Goal: Task Accomplishment & Management: Manage account settings

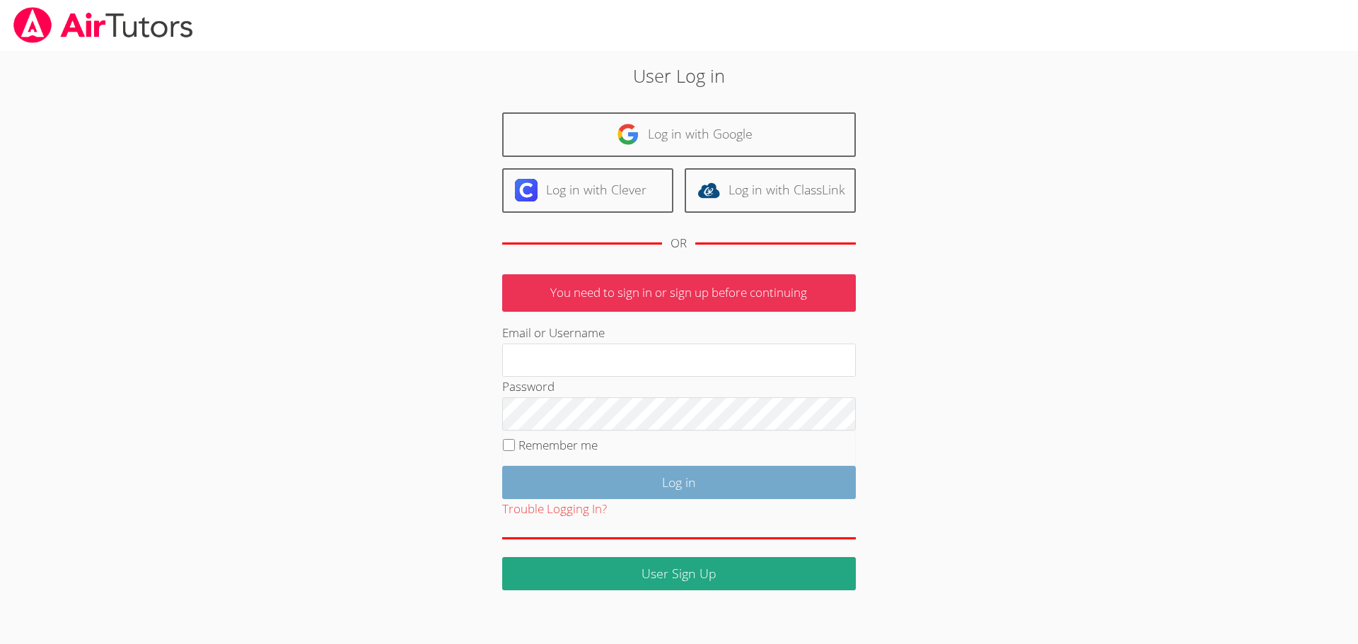
type input "hrod.airtutors@gmail.com"
click at [684, 478] on input "Log in" at bounding box center [679, 482] width 354 height 33
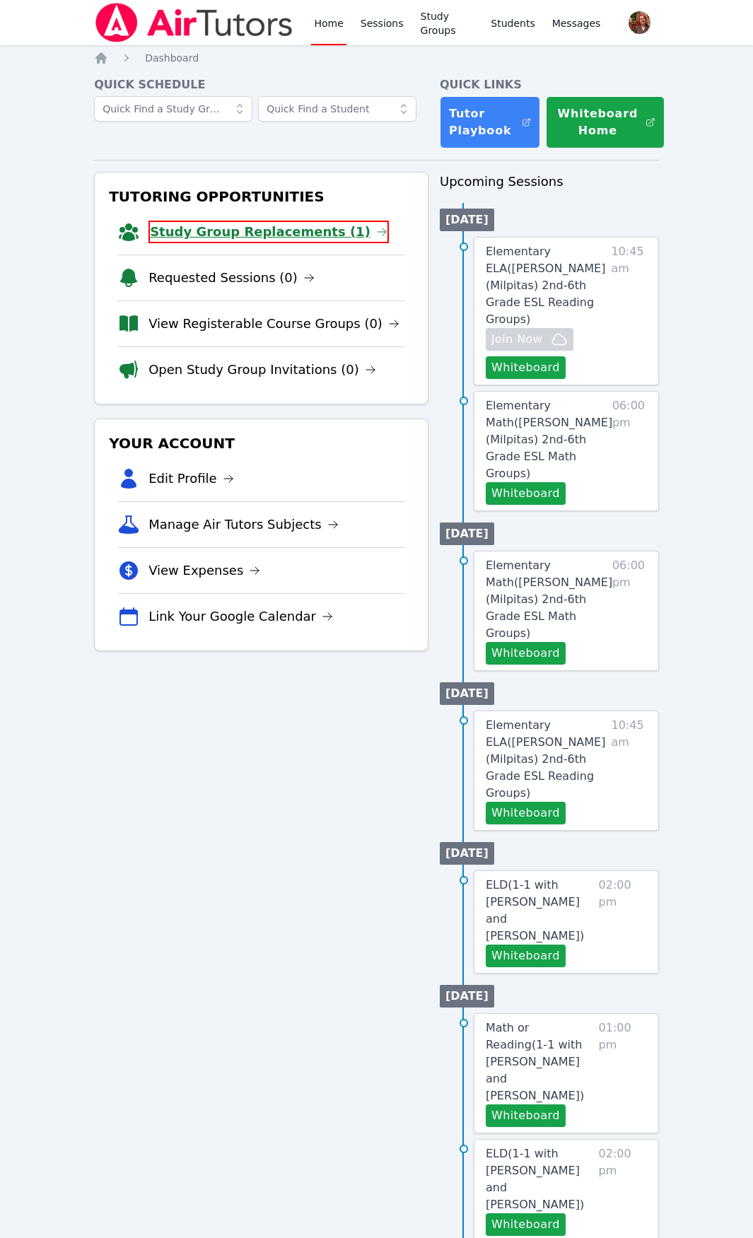
click at [241, 224] on link "Study Group Replacements (1)" at bounding box center [269, 232] width 240 height 23
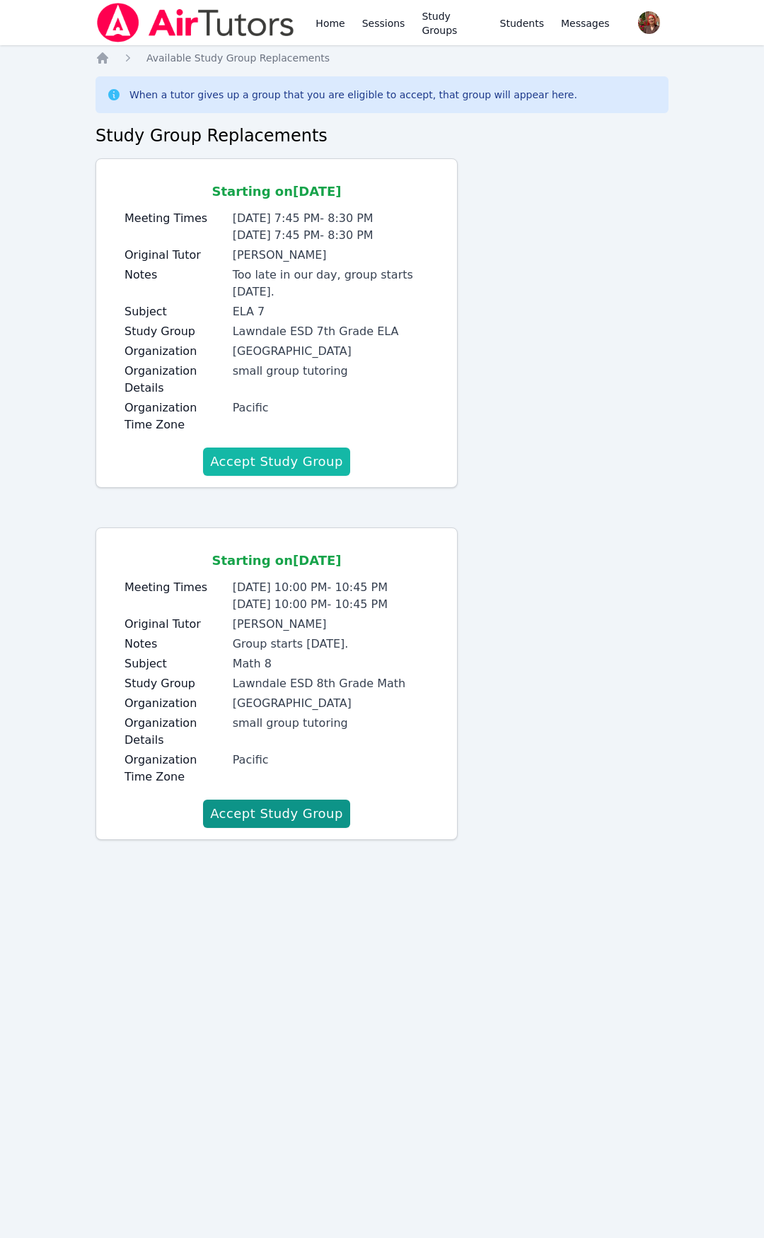
click at [268, 448] on button "Accept Study Group" at bounding box center [276, 462] width 147 height 28
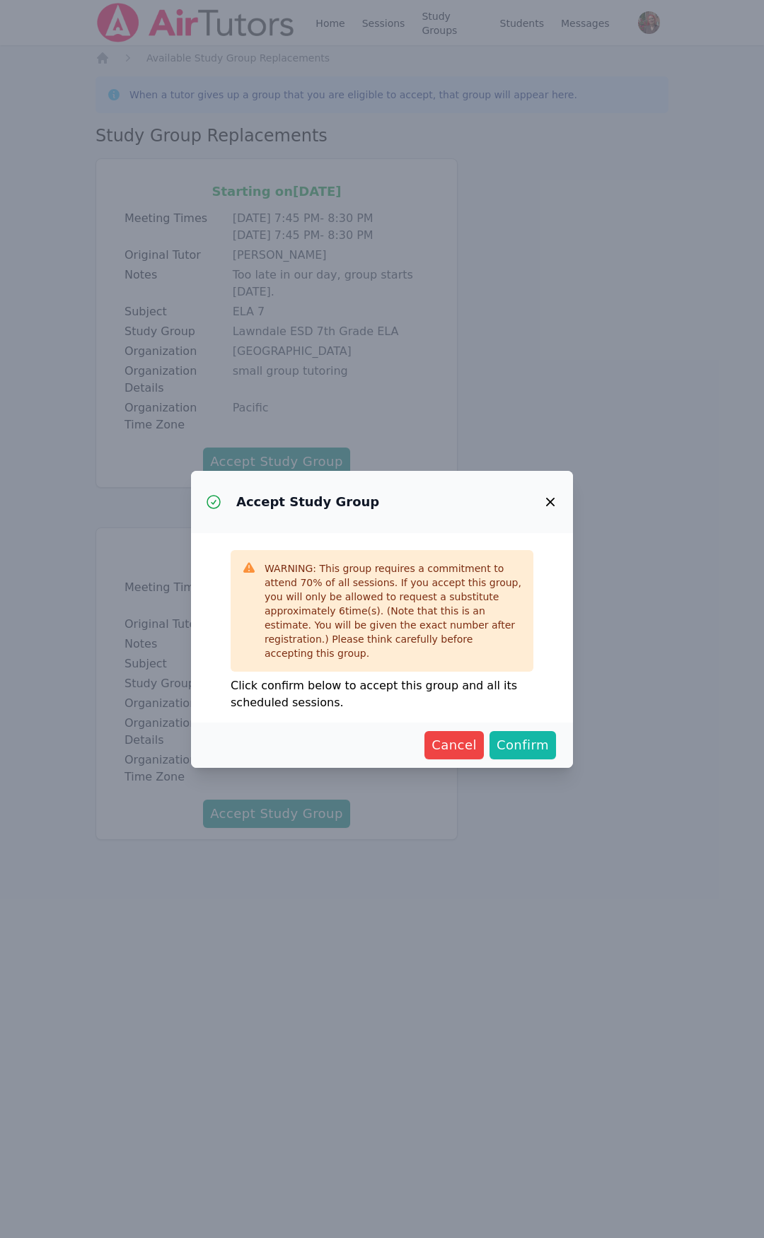
click at [521, 744] on span "Confirm" at bounding box center [522, 745] width 52 height 20
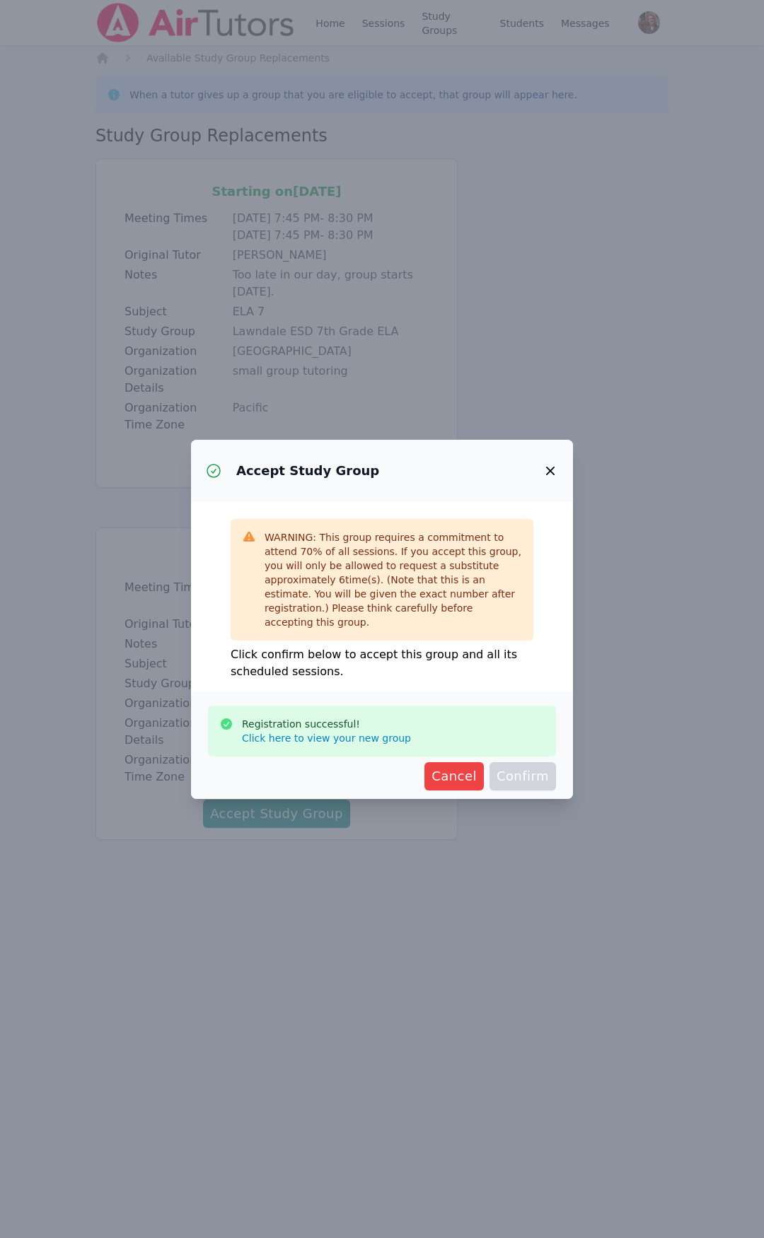
click at [349, 733] on link "Click here to view your new group" at bounding box center [326, 738] width 169 height 14
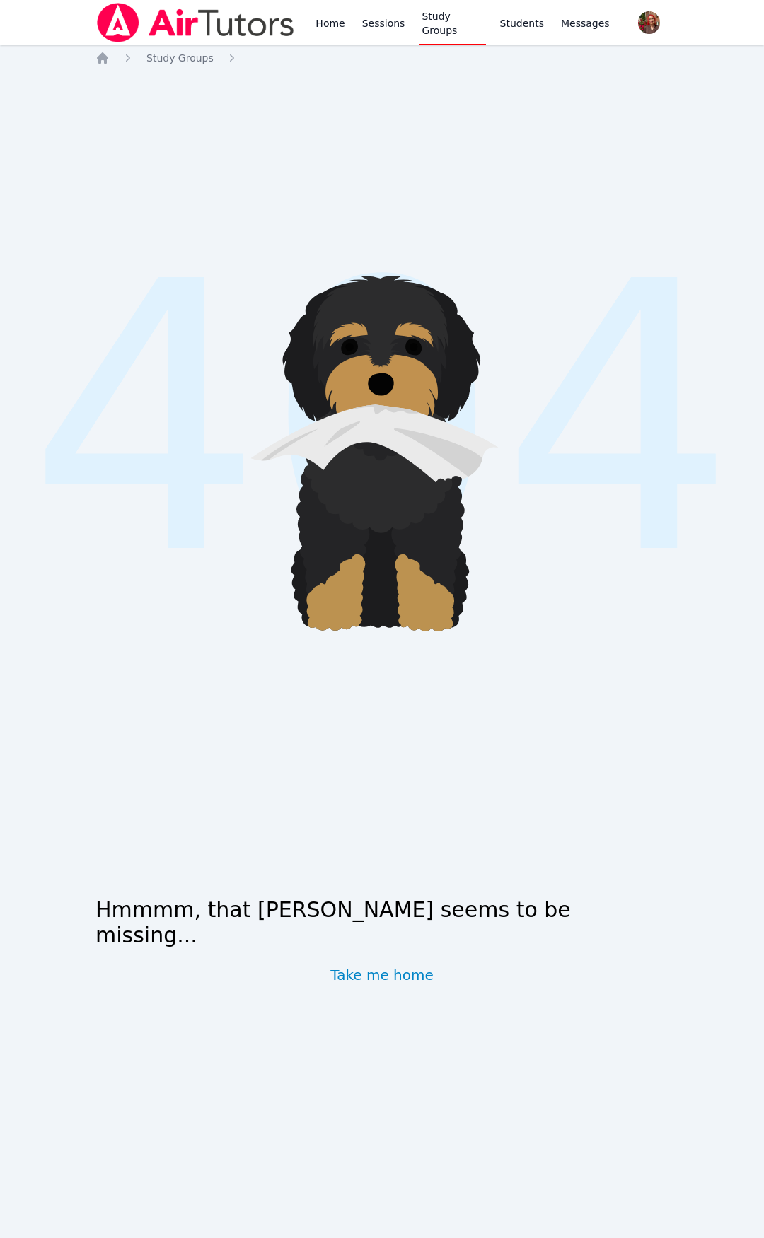
click at [266, 33] on img at bounding box center [195, 23] width 200 height 40
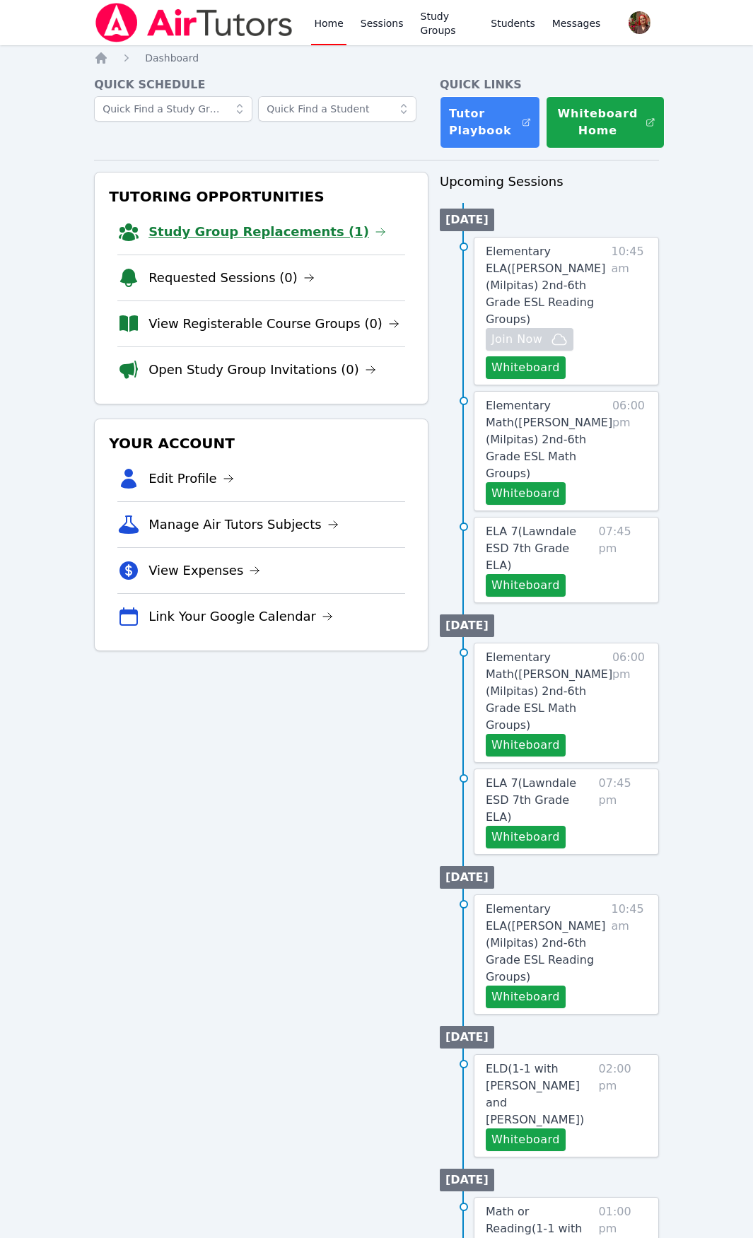
click at [207, 225] on link "Study Group Replacements (1)" at bounding box center [268, 232] width 238 height 20
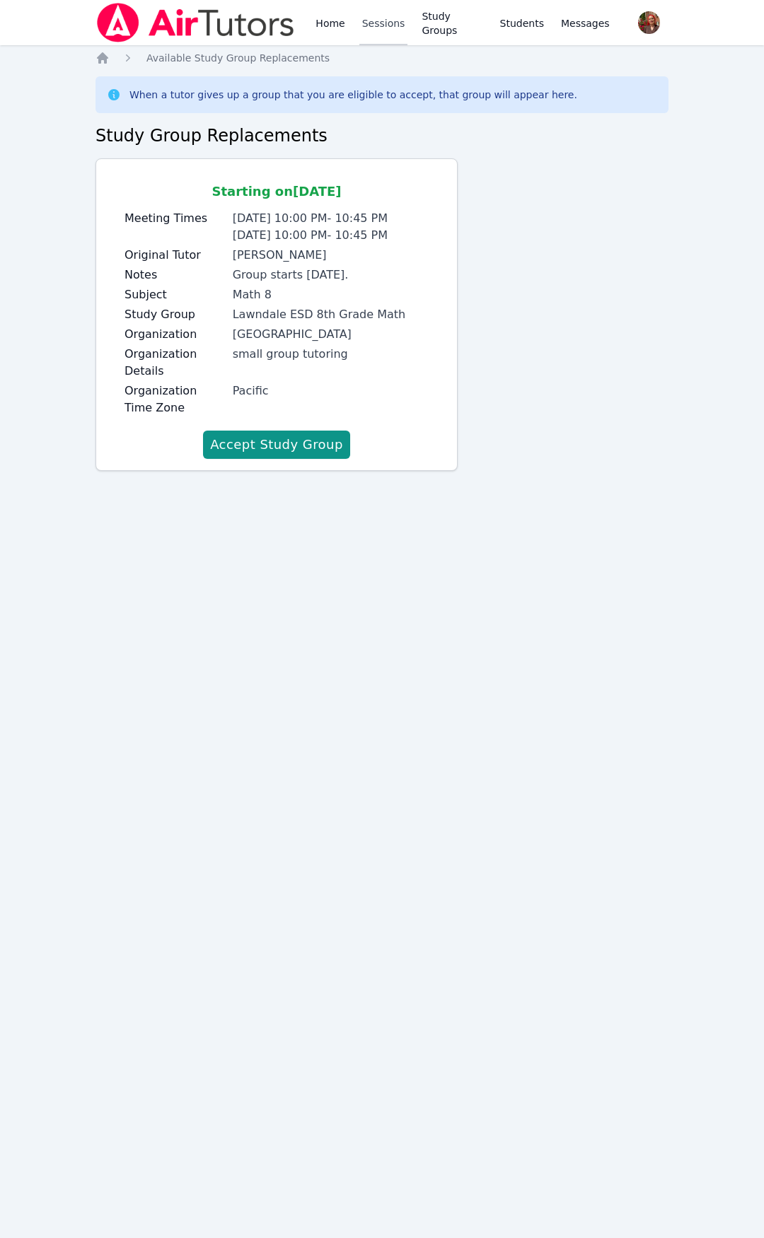
click at [393, 26] on link "Sessions" at bounding box center [383, 22] width 49 height 45
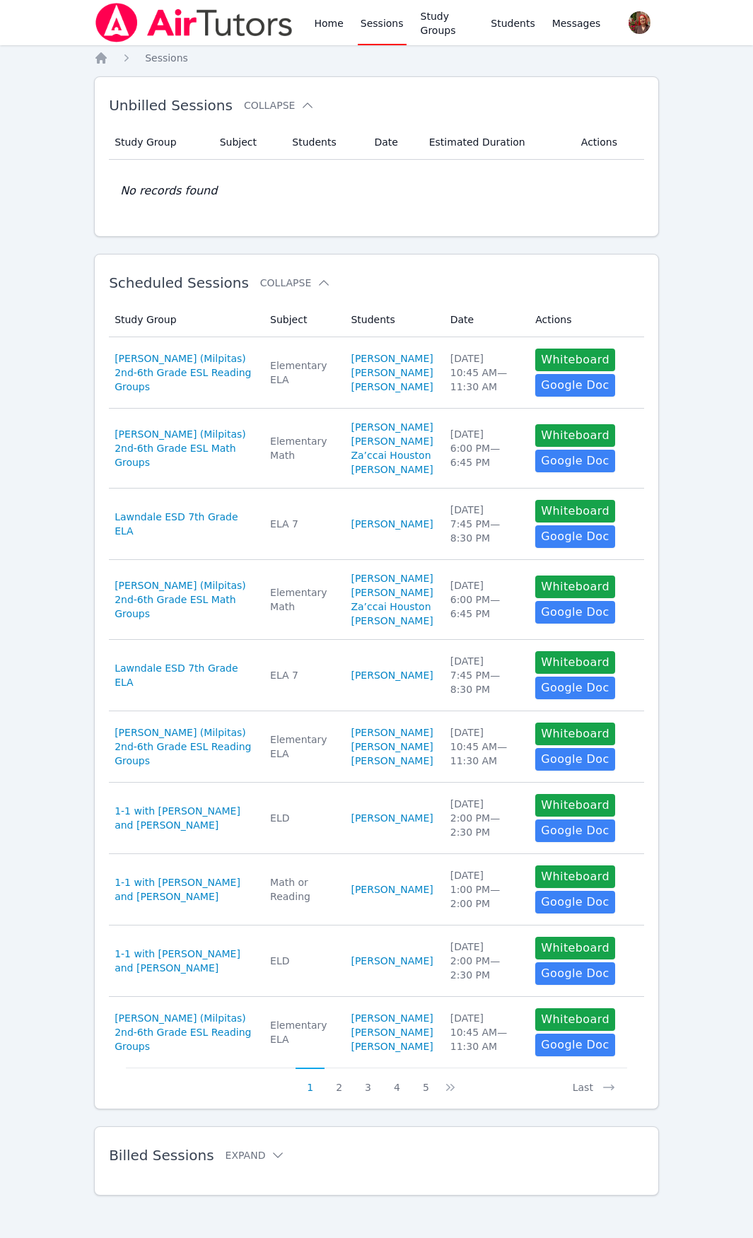
click at [373, 34] on link "Sessions" at bounding box center [382, 22] width 49 height 45
click at [318, 25] on link "Home" at bounding box center [328, 22] width 35 height 45
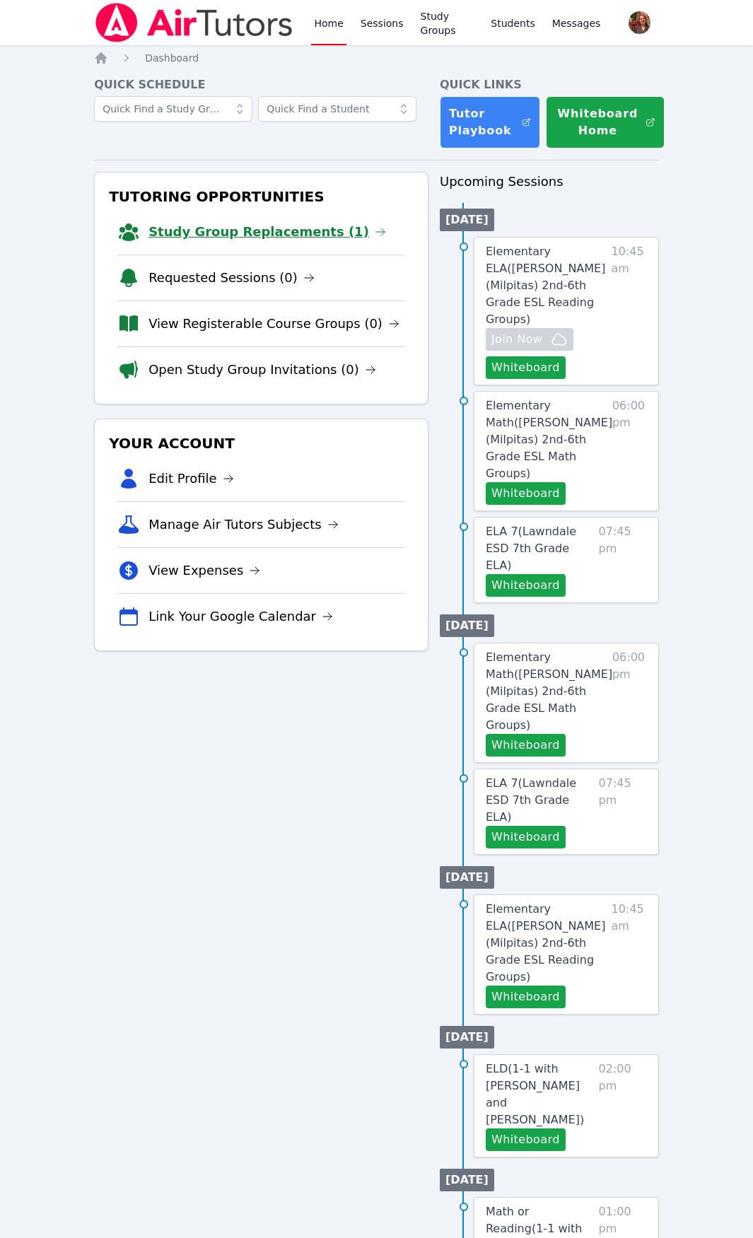
click at [282, 227] on link "Study Group Replacements (1)" at bounding box center [268, 232] width 238 height 20
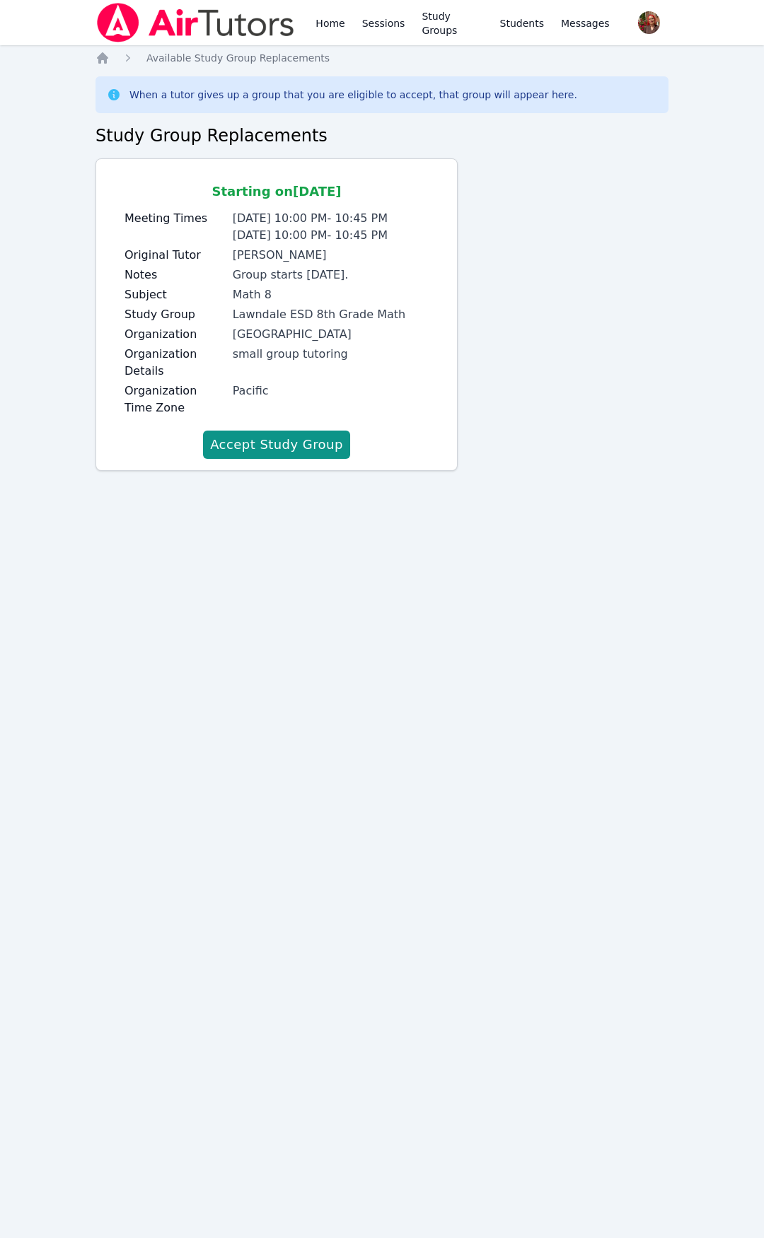
click at [122, 20] on img at bounding box center [195, 23] width 200 height 40
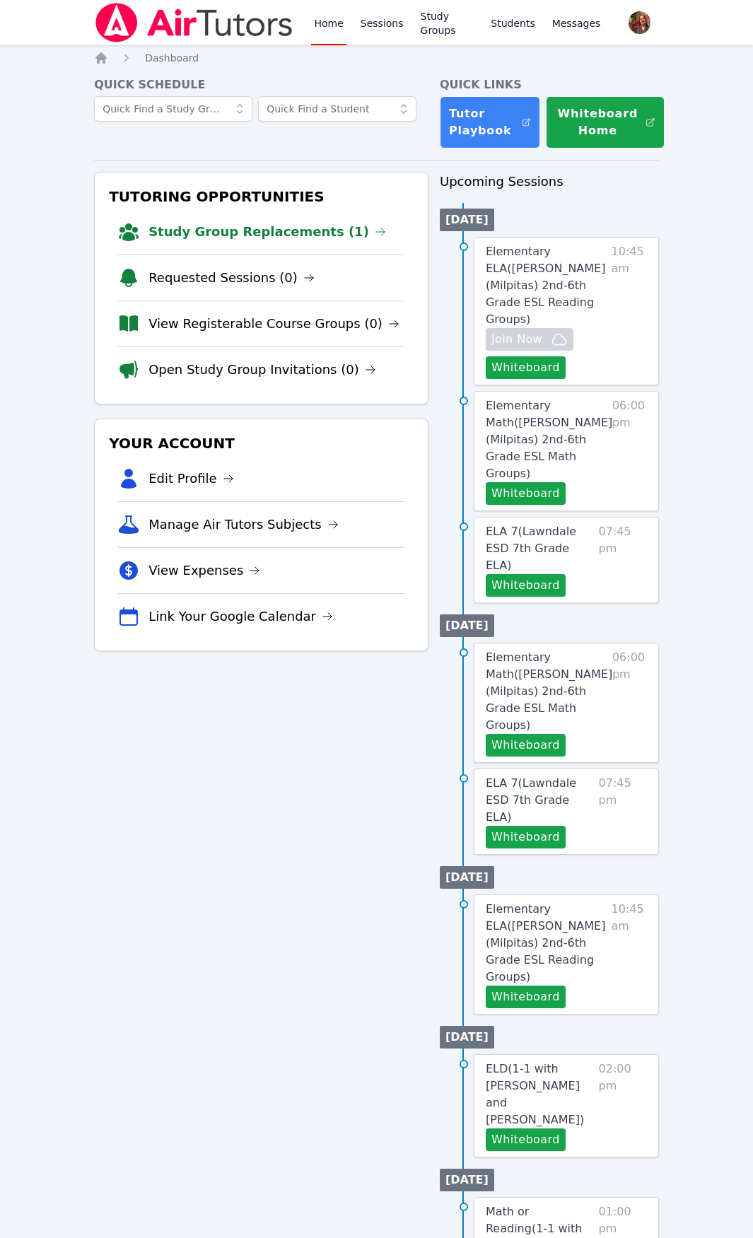
click at [211, 14] on img at bounding box center [194, 23] width 200 height 40
click at [204, 28] on img at bounding box center [194, 23] width 200 height 40
click at [374, 30] on link "Sessions" at bounding box center [382, 22] width 49 height 45
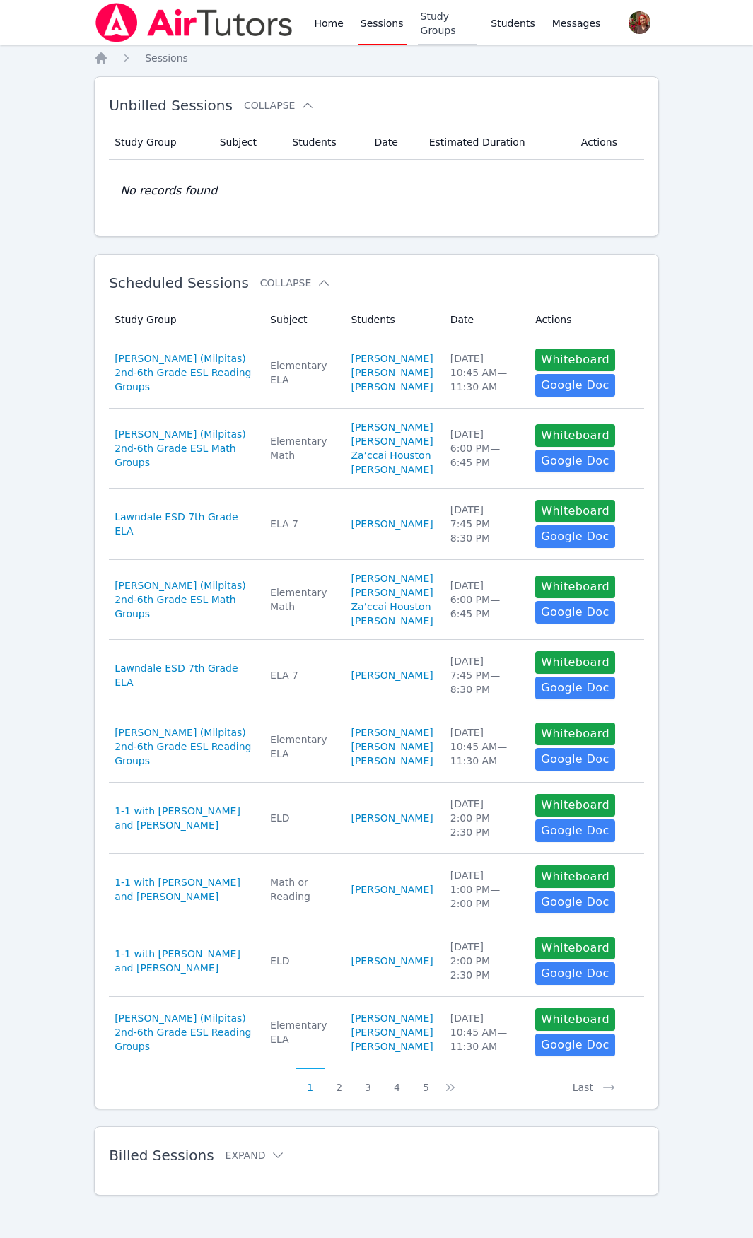
click at [464, 30] on link "Study Groups" at bounding box center [447, 22] width 59 height 45
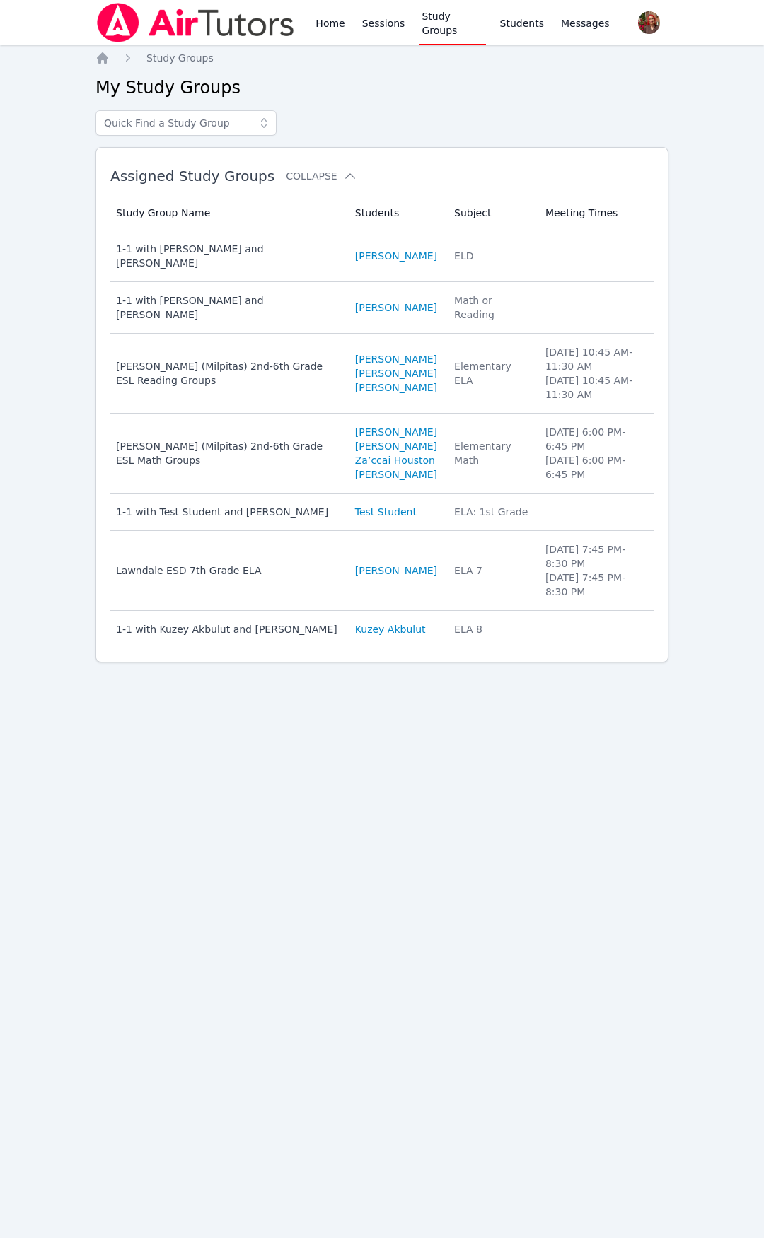
click at [545, 30] on div "Home Sessions Study Groups Students Messages" at bounding box center [462, 22] width 299 height 45
click at [525, 30] on link "Students" at bounding box center [522, 22] width 50 height 45
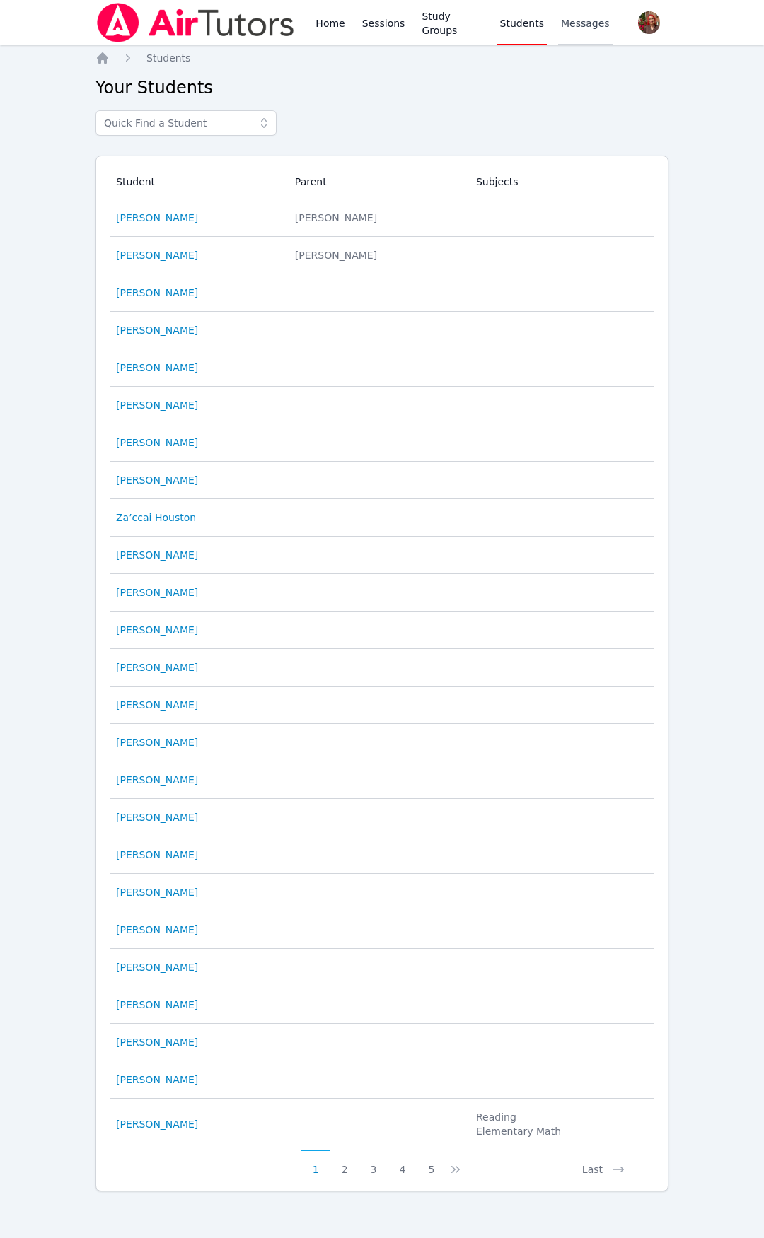
click at [569, 23] on span "Messages" at bounding box center [585, 23] width 49 height 14
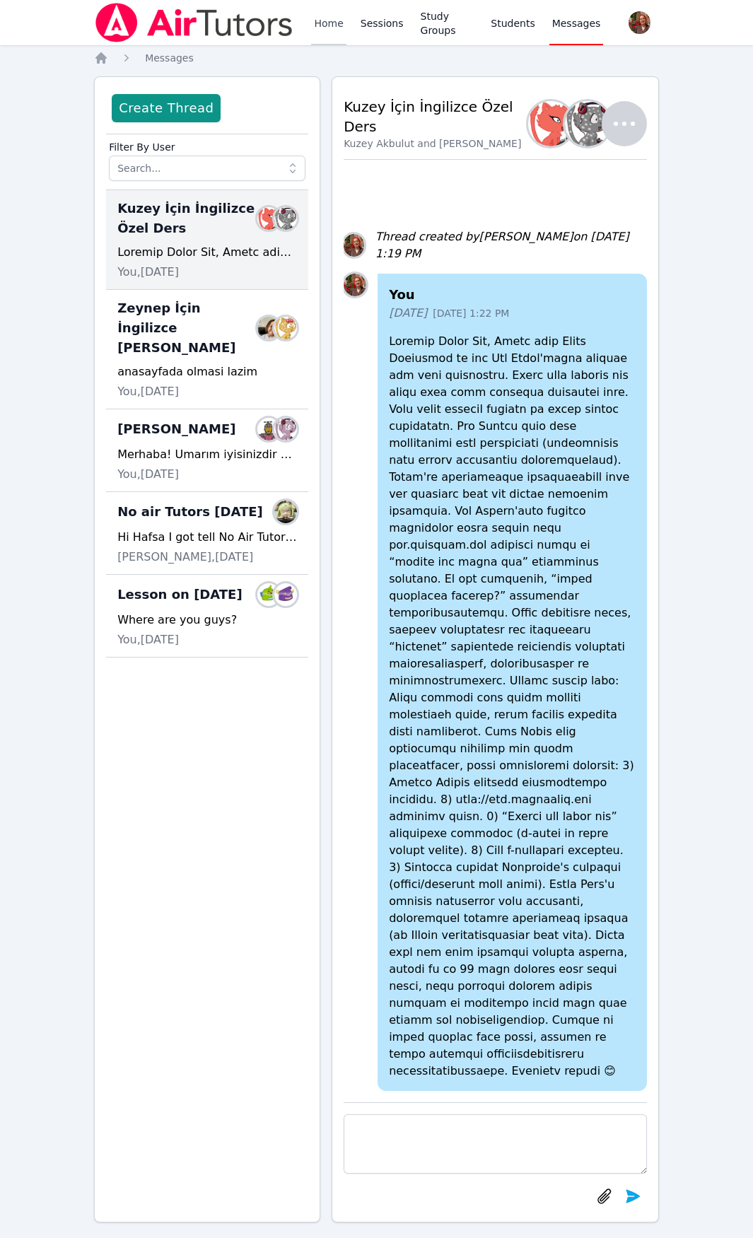
click at [330, 35] on link "Home" at bounding box center [328, 22] width 35 height 45
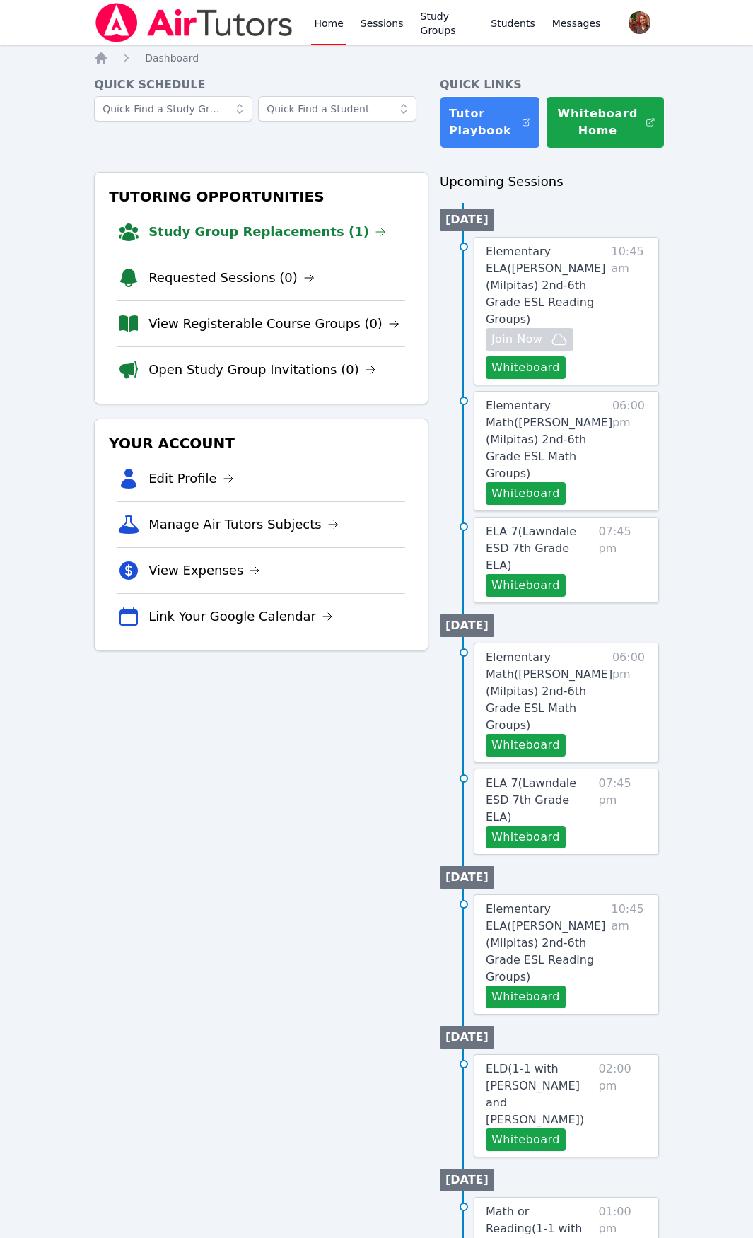
click at [231, 32] on img at bounding box center [194, 23] width 200 height 40
click at [241, 34] on img at bounding box center [194, 23] width 200 height 40
click at [270, 229] on link "Study Group Replacements (1)" at bounding box center [268, 232] width 238 height 20
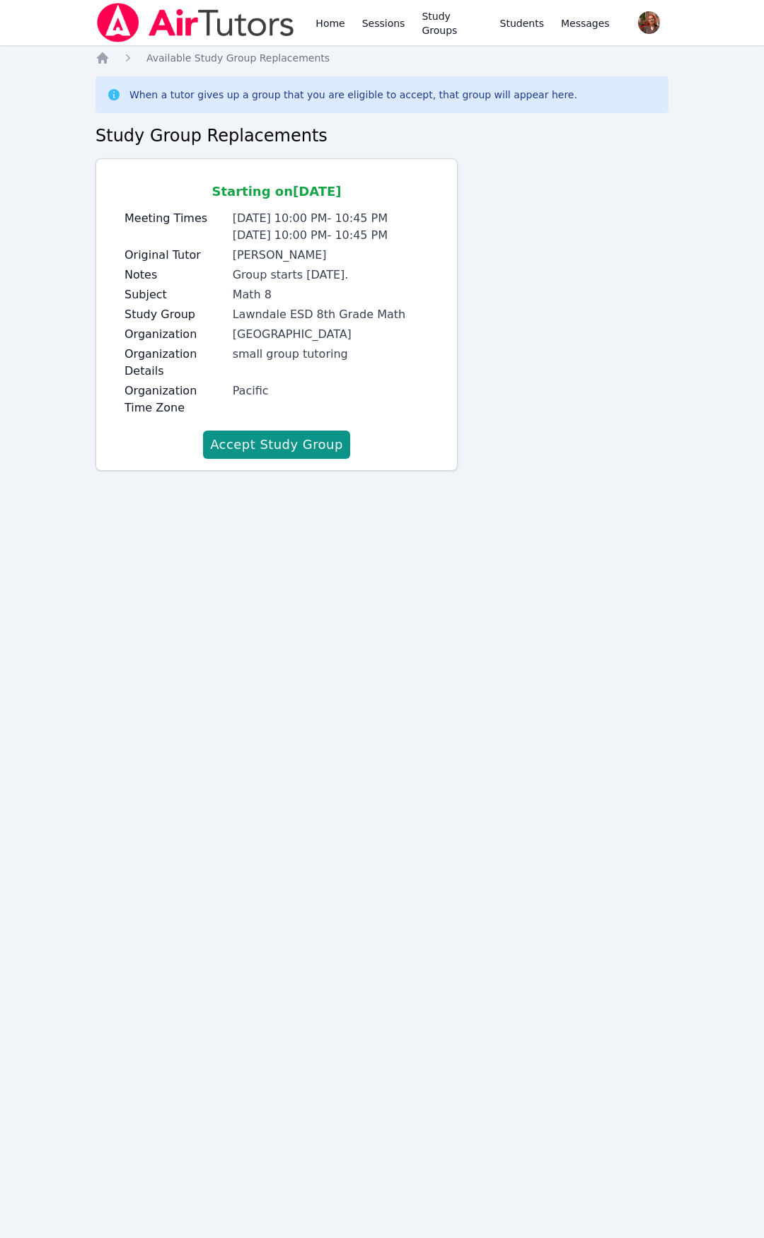
click at [217, 13] on img at bounding box center [195, 23] width 200 height 40
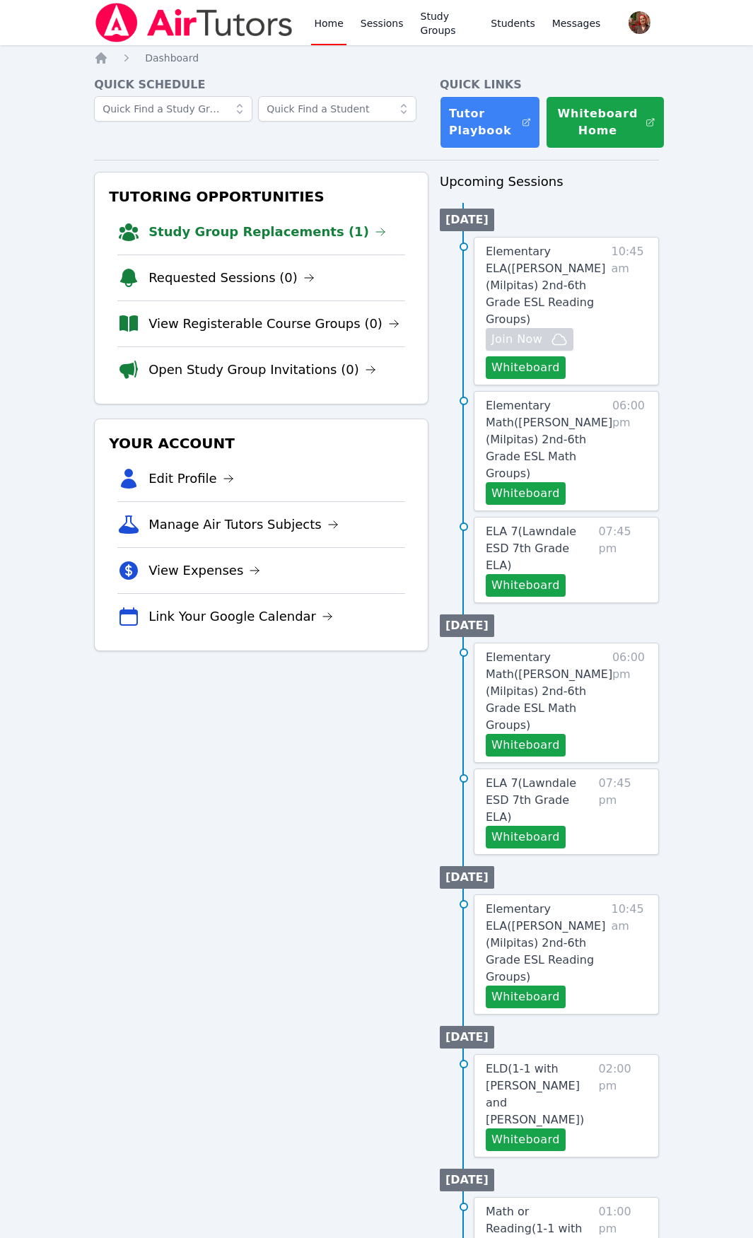
click at [214, 16] on img at bounding box center [194, 23] width 200 height 40
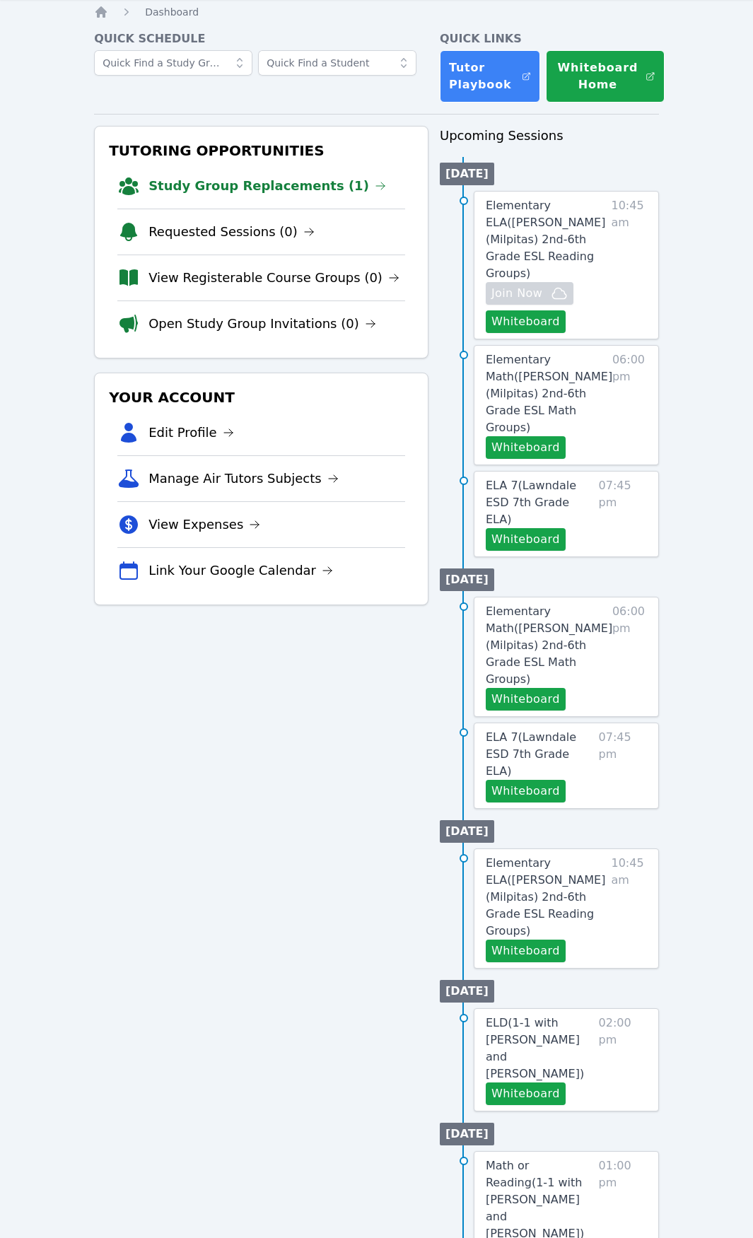
scroll to position [71, 0]
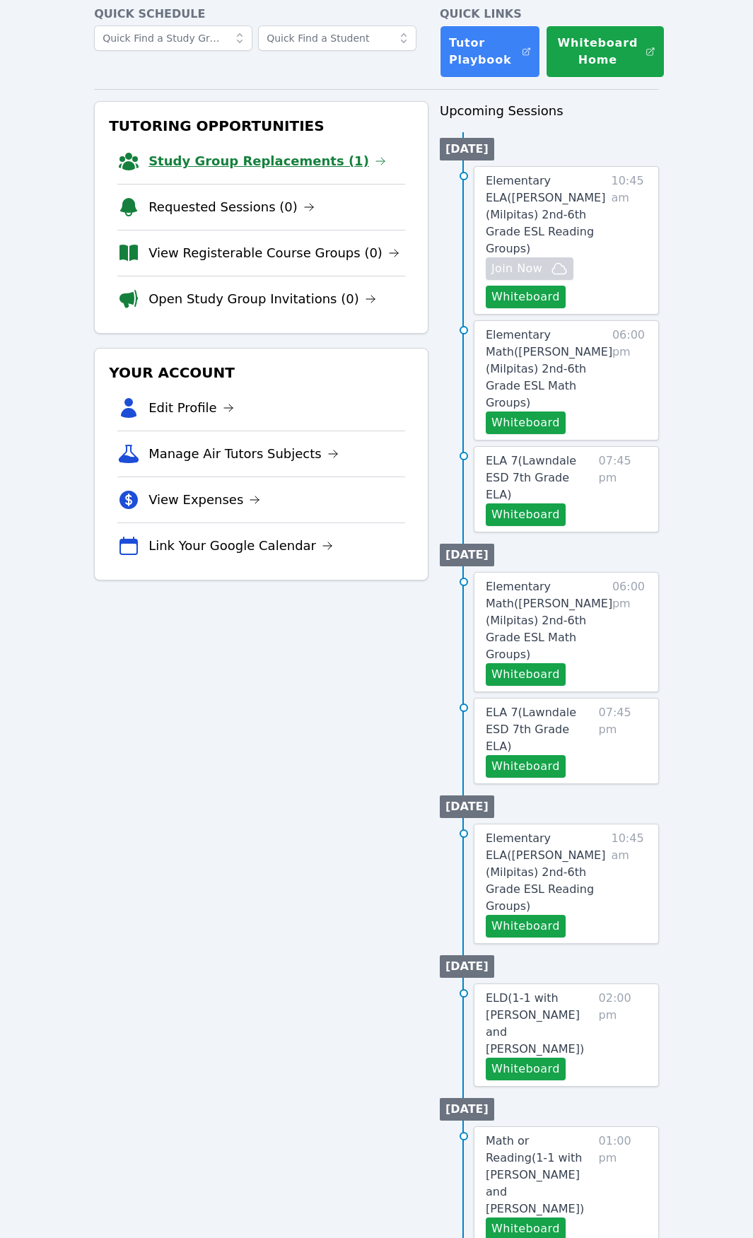
click at [258, 158] on link "Study Group Replacements (1)" at bounding box center [268, 161] width 238 height 20
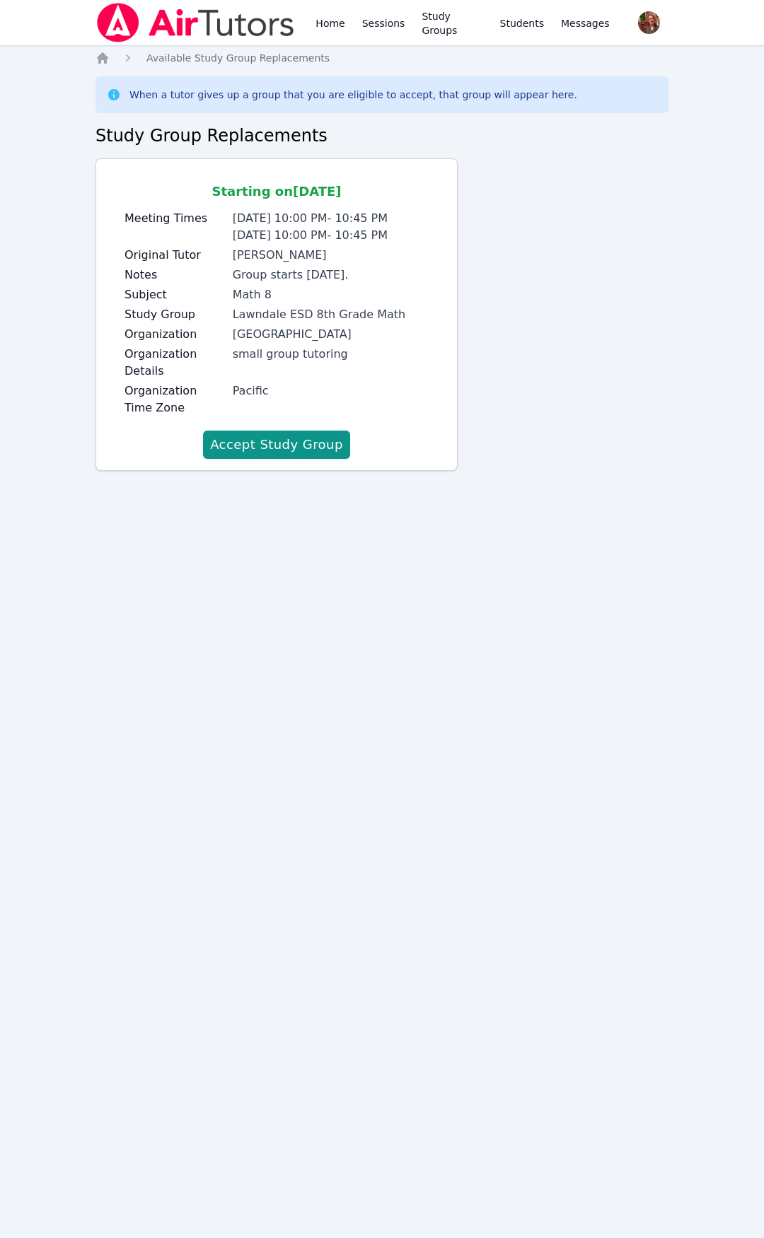
click at [178, 21] on img at bounding box center [195, 23] width 200 height 40
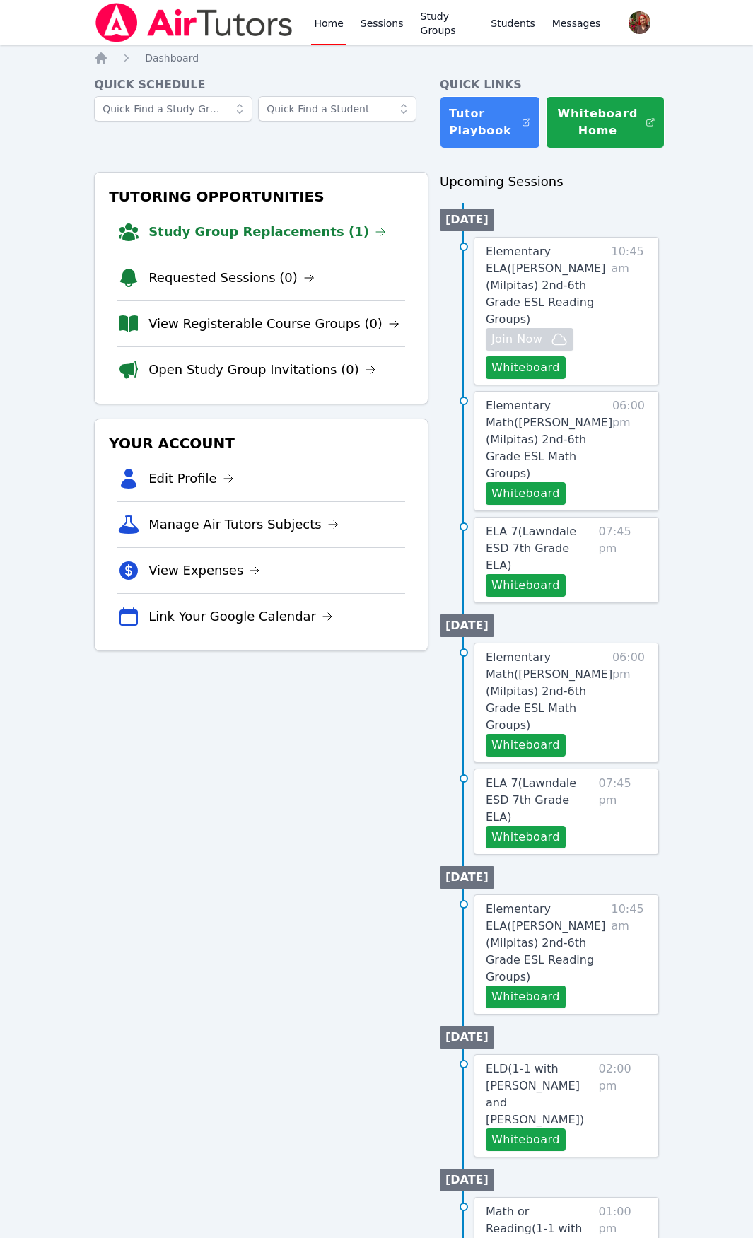
click at [197, 28] on img at bounding box center [194, 23] width 200 height 40
click at [199, 26] on img at bounding box center [194, 23] width 200 height 40
click at [200, 26] on img at bounding box center [194, 23] width 200 height 40
click at [204, 238] on link "Study Group Replacements (1)" at bounding box center [268, 232] width 238 height 20
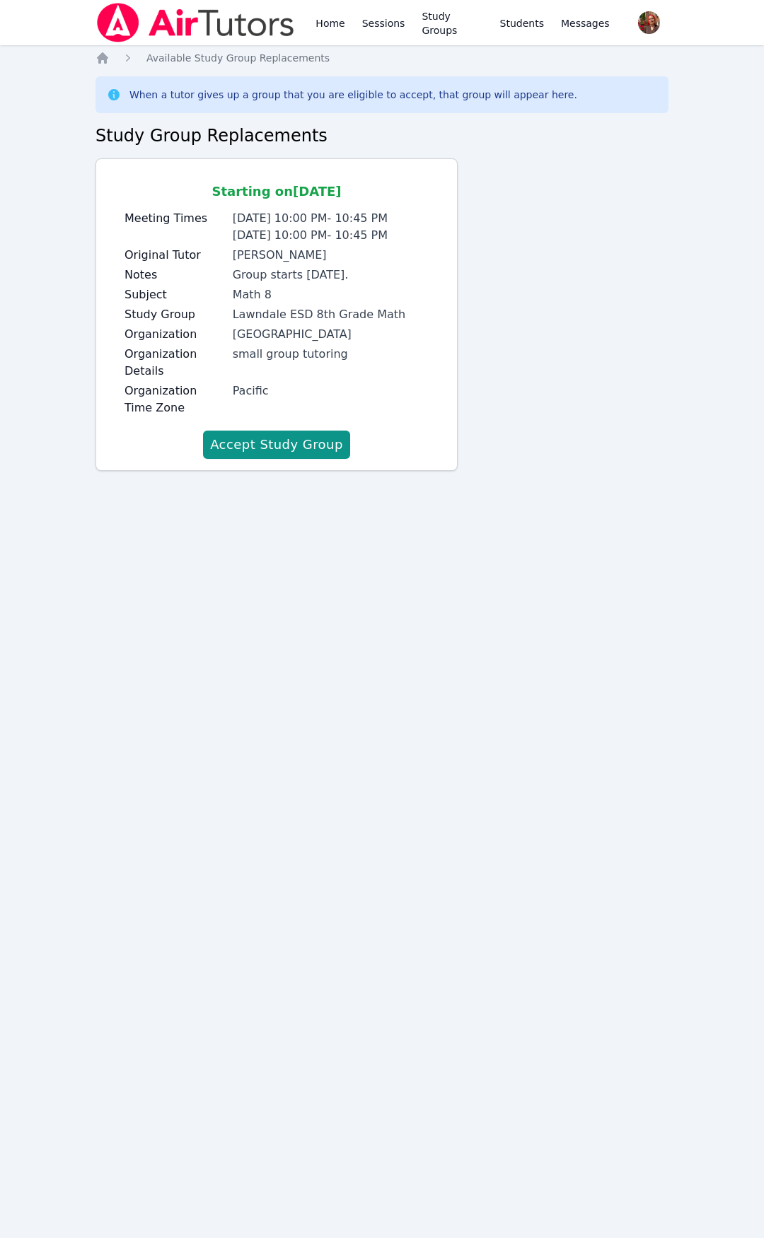
click at [151, 13] on img at bounding box center [195, 23] width 200 height 40
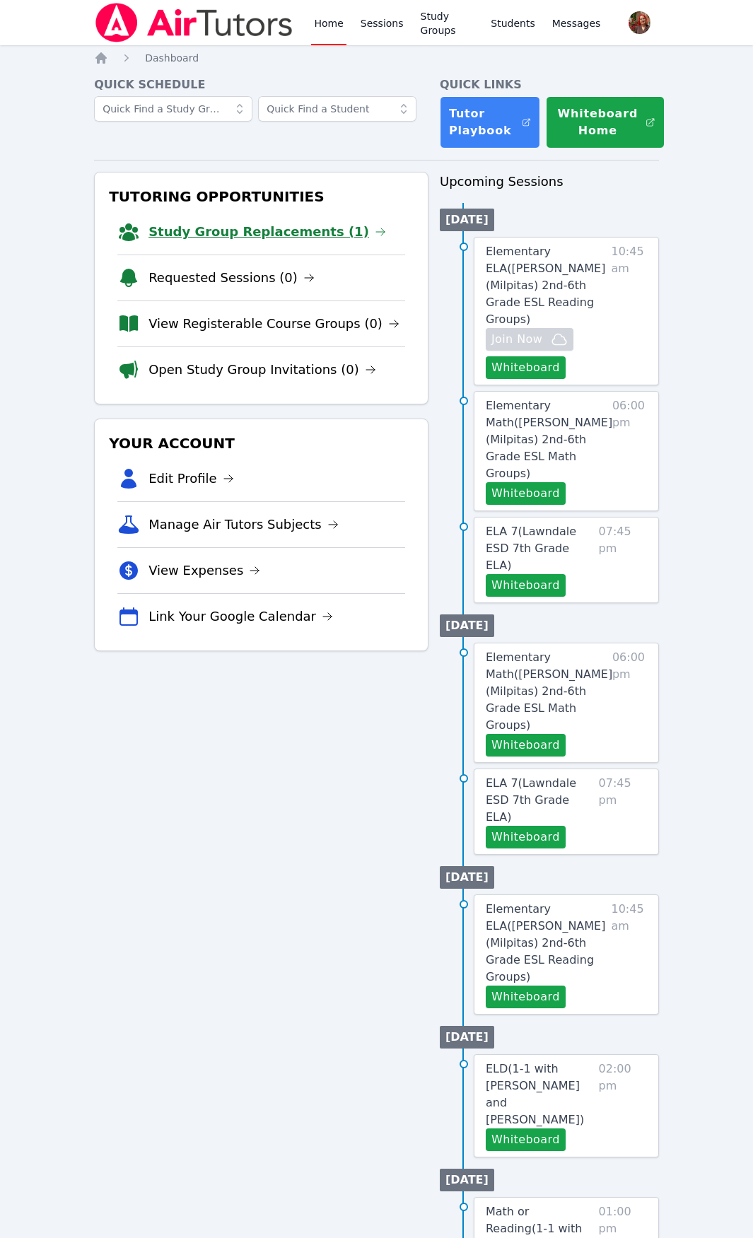
click at [182, 234] on link "Study Group Replacements (1)" at bounding box center [268, 232] width 238 height 20
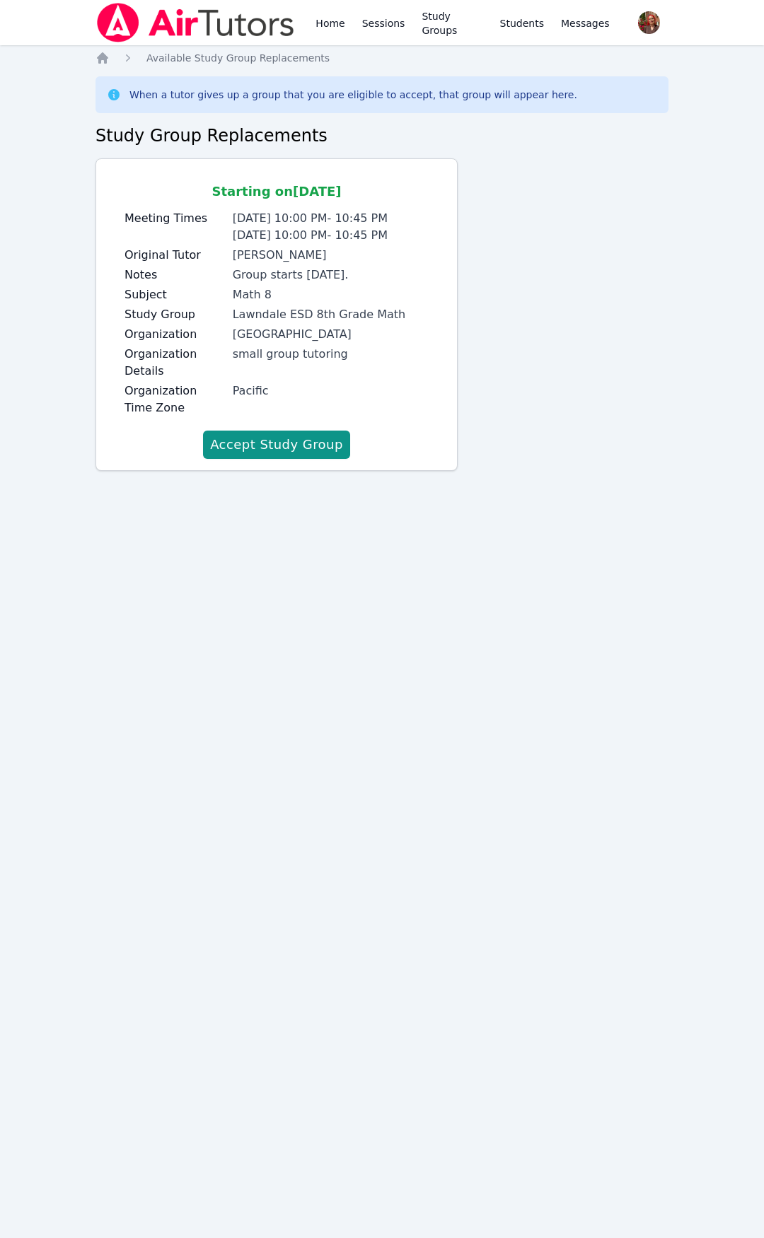
click at [134, 23] on img at bounding box center [195, 23] width 200 height 40
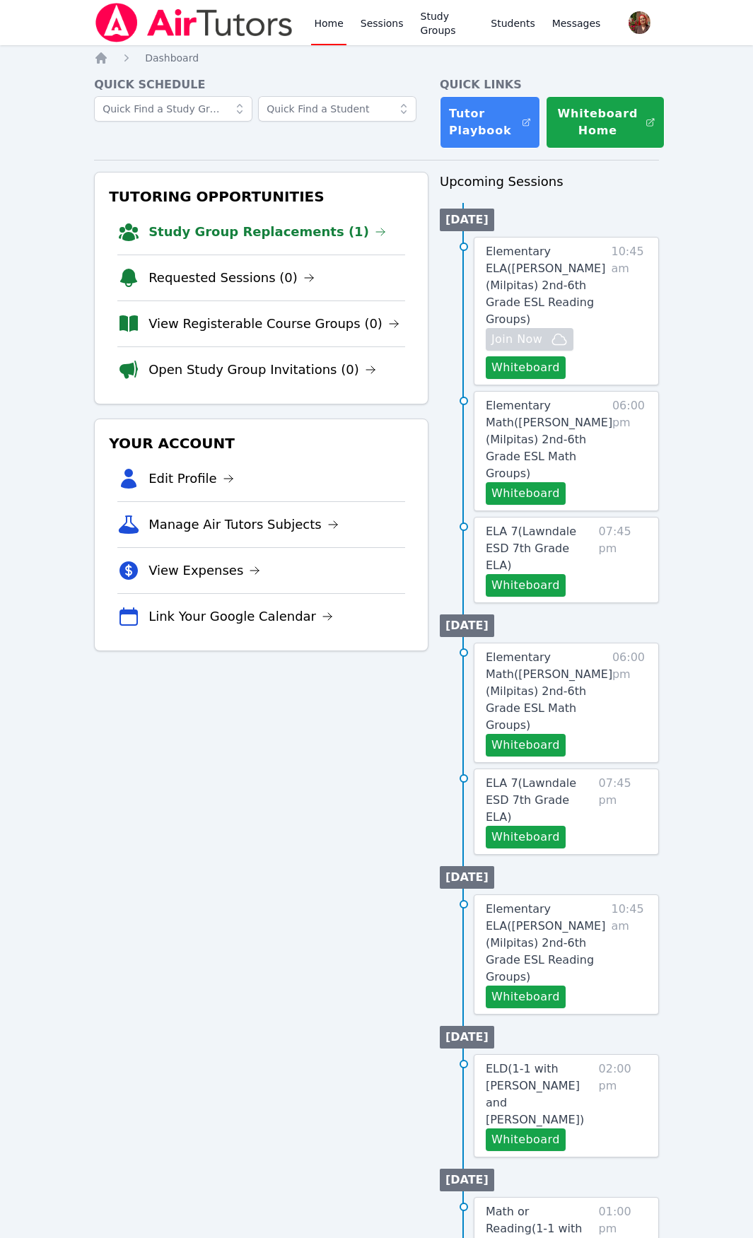
click at [134, 23] on img at bounding box center [194, 23] width 200 height 40
click at [170, 19] on img at bounding box center [194, 23] width 200 height 40
click at [171, 19] on img at bounding box center [194, 23] width 200 height 40
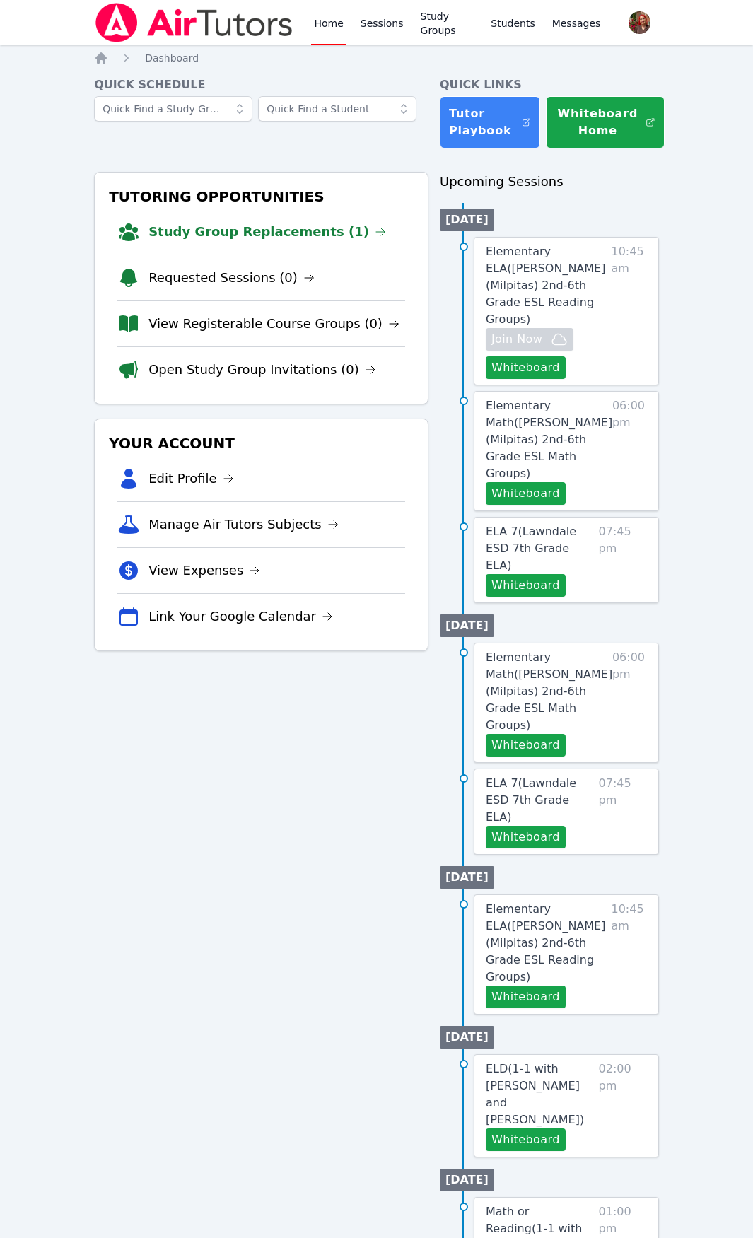
click at [171, 19] on img at bounding box center [194, 23] width 200 height 40
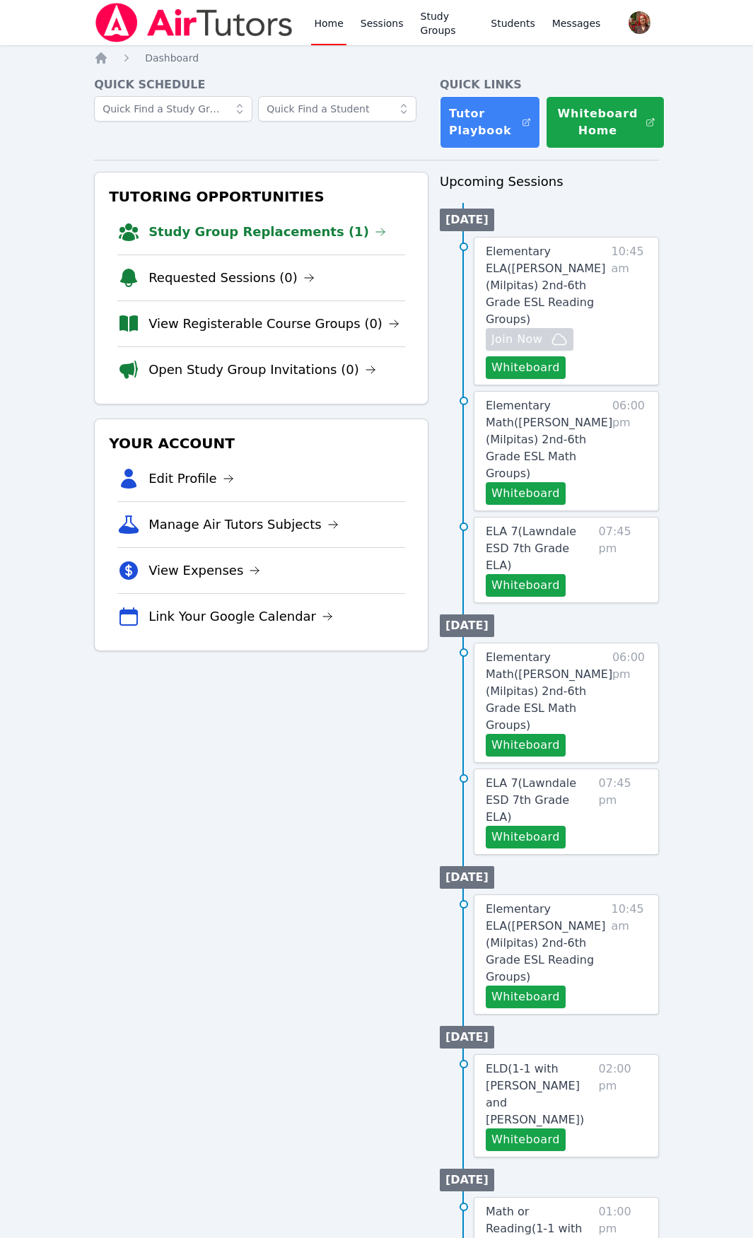
click at [171, 19] on img at bounding box center [194, 23] width 200 height 40
click at [196, 229] on link "Study Group Replacements (1)" at bounding box center [268, 232] width 238 height 20
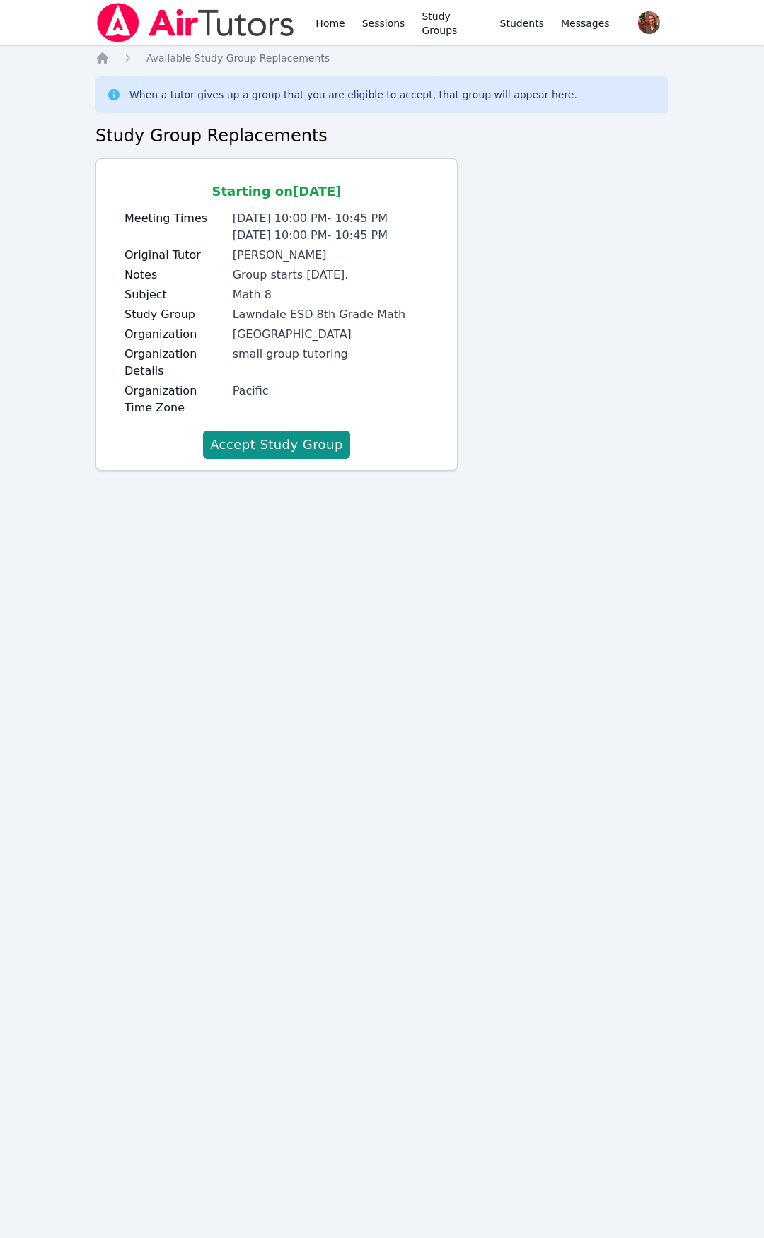
click at [106, 25] on img at bounding box center [195, 23] width 200 height 40
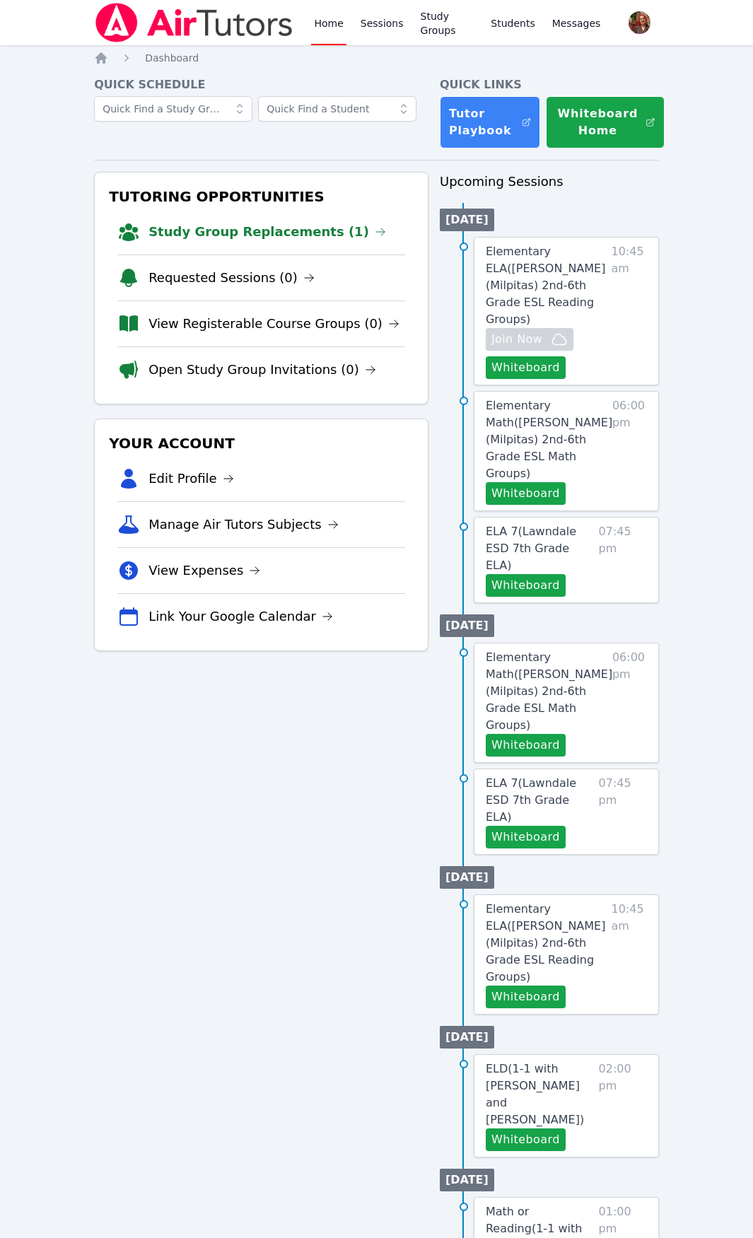
click at [233, 21] on img at bounding box center [194, 23] width 200 height 40
click at [235, 233] on link "Study Group Replacements (1)" at bounding box center [268, 232] width 238 height 20
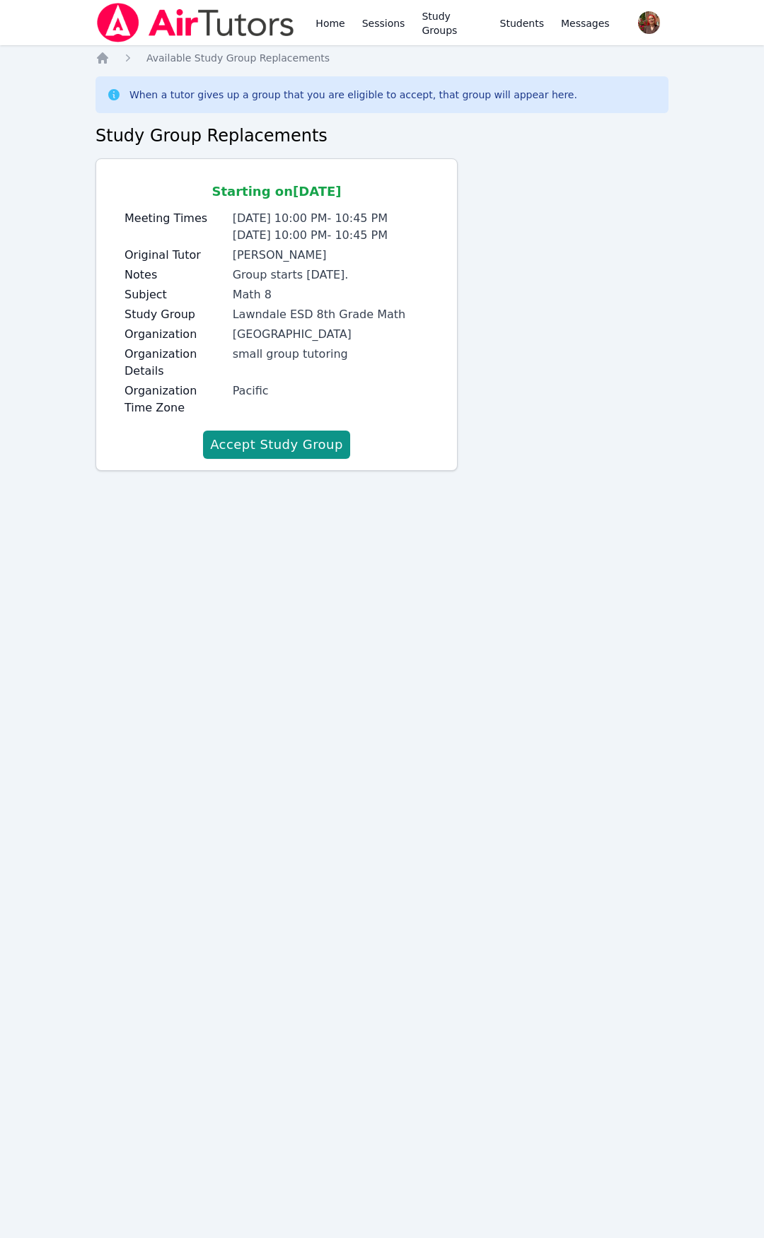
click at [197, 8] on img at bounding box center [195, 23] width 200 height 40
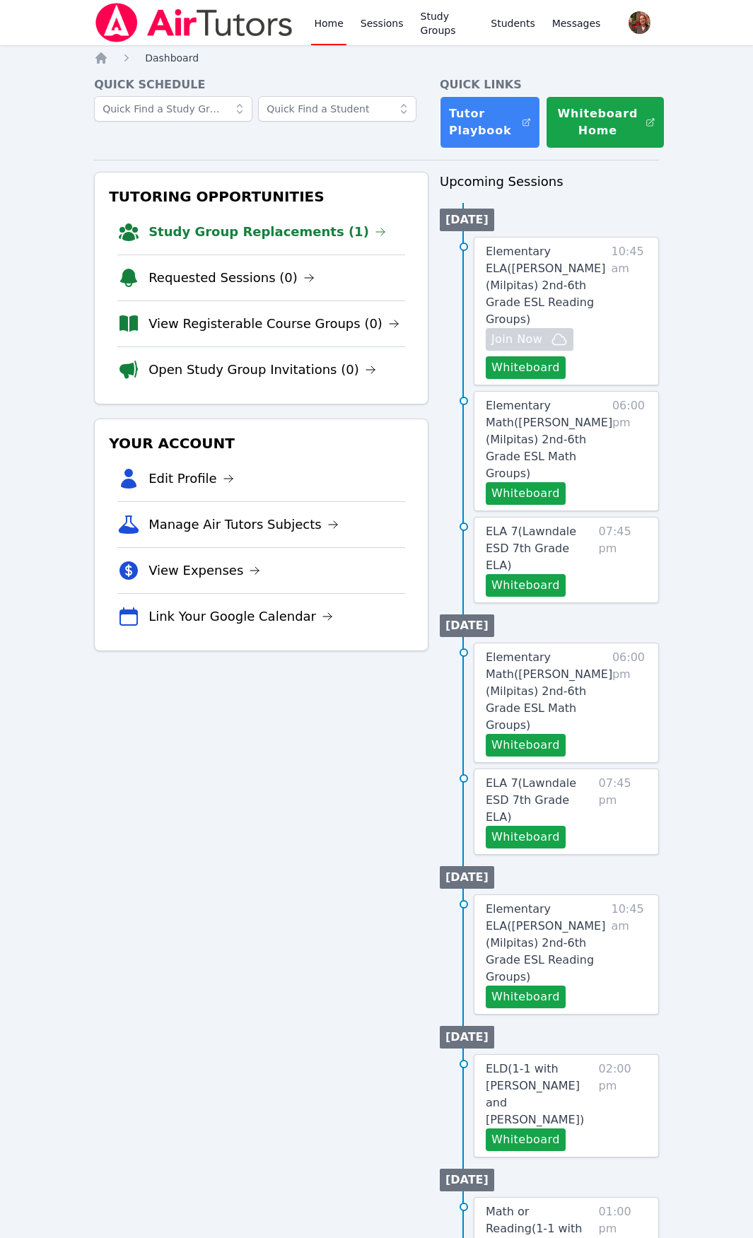
click at [156, 56] on span "Dashboard" at bounding box center [172, 57] width 54 height 11
click at [381, 24] on link "Sessions" at bounding box center [382, 22] width 49 height 45
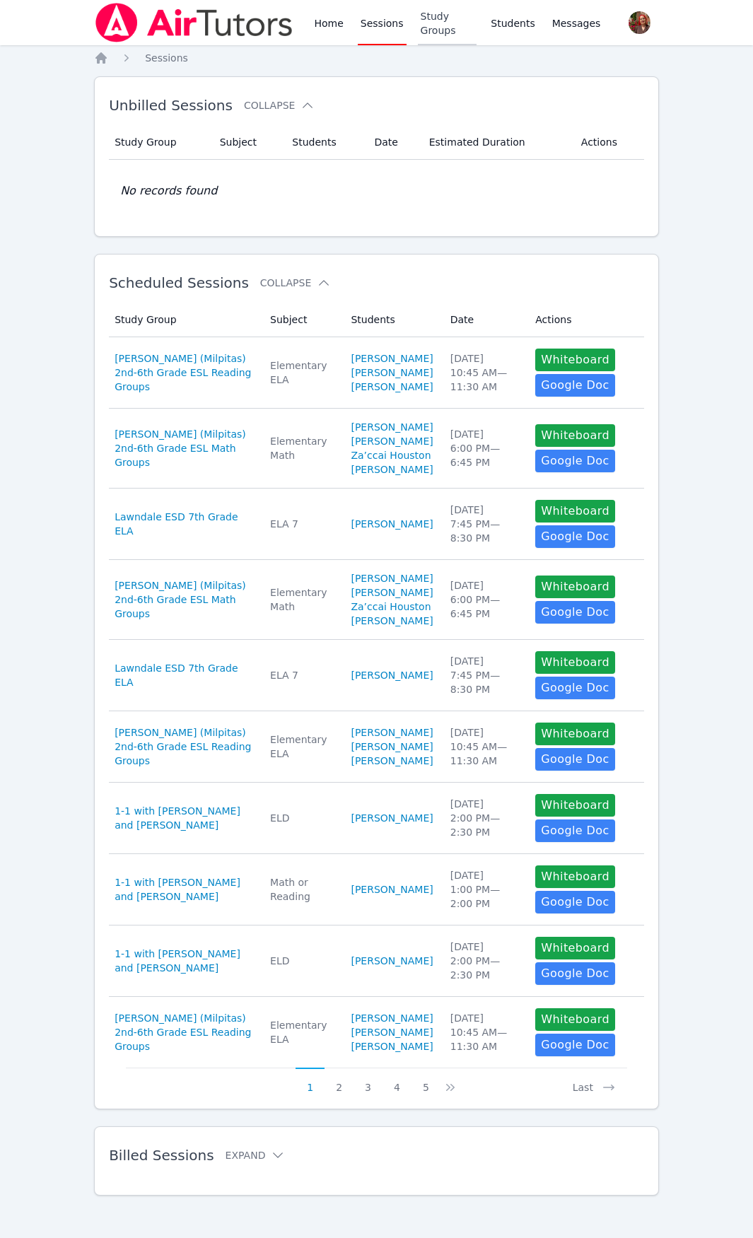
click at [453, 26] on link "Study Groups" at bounding box center [447, 22] width 59 height 45
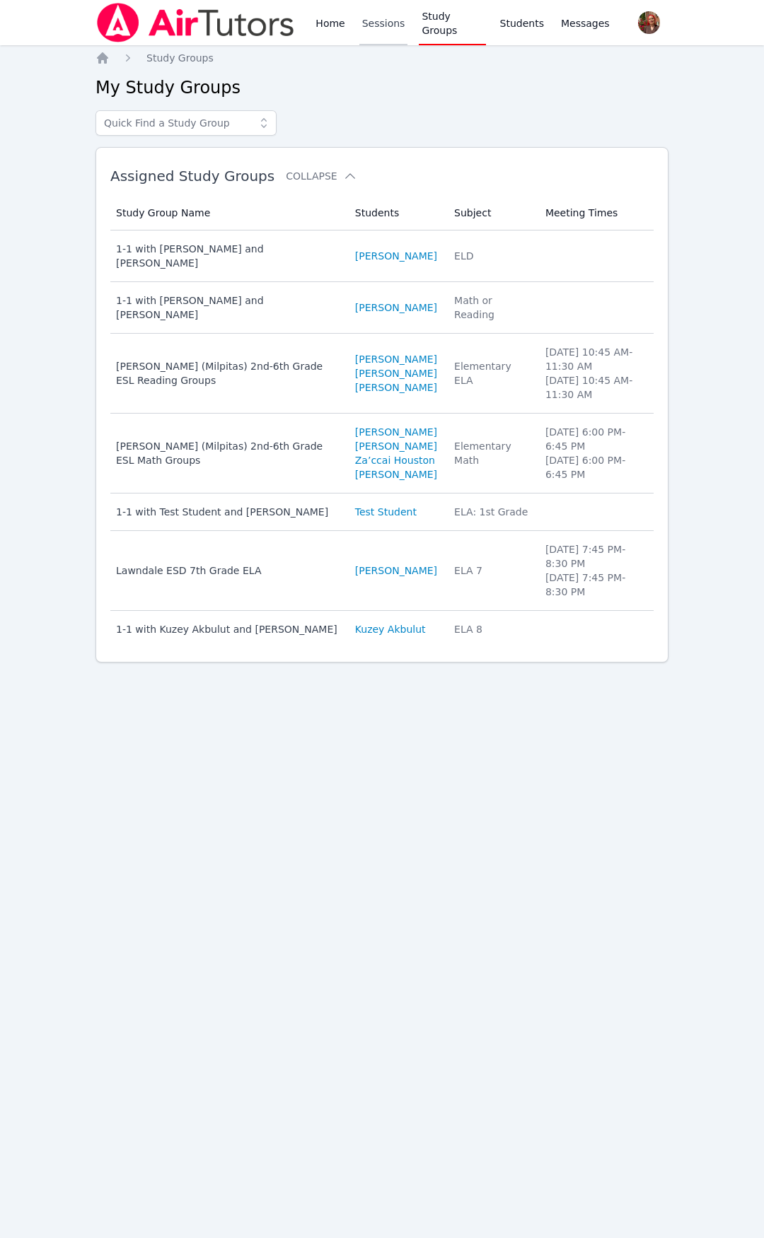
click at [377, 25] on link "Sessions" at bounding box center [383, 22] width 49 height 45
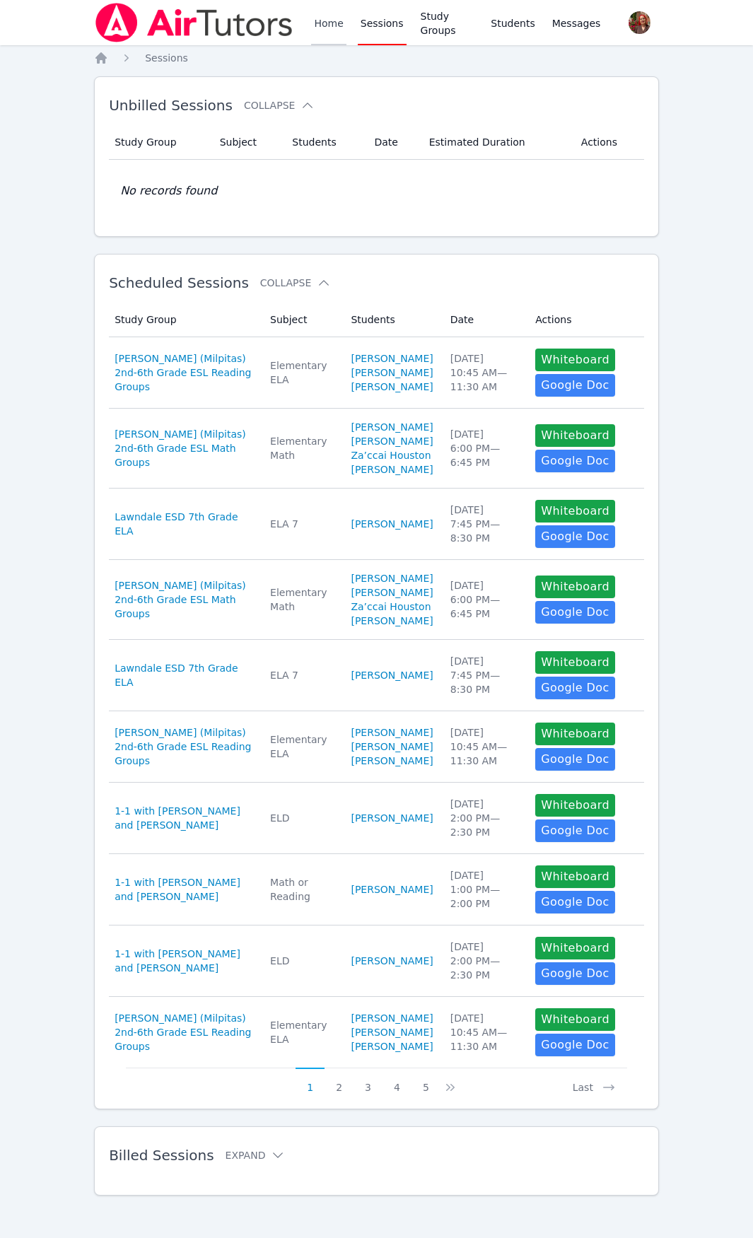
click at [322, 37] on link "Home" at bounding box center [328, 22] width 35 height 45
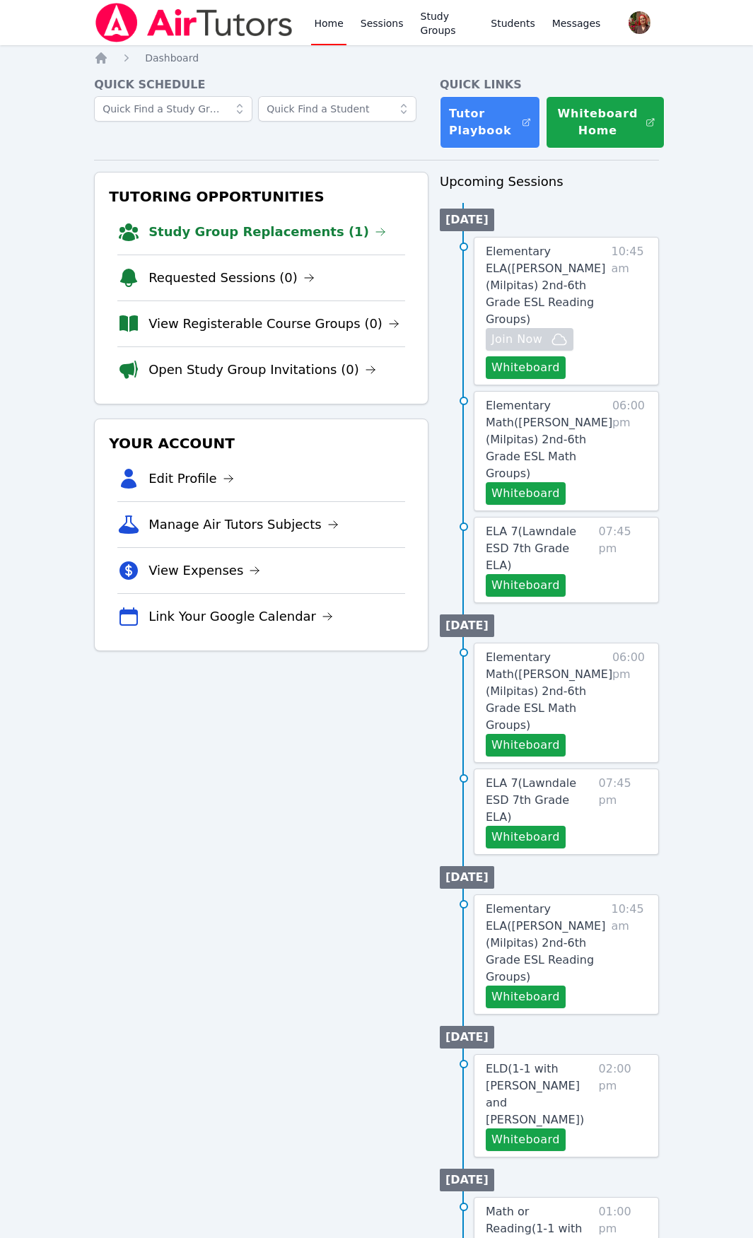
click at [322, 38] on link "Home" at bounding box center [328, 22] width 35 height 45
click at [386, 21] on link "Sessions" at bounding box center [382, 22] width 49 height 45
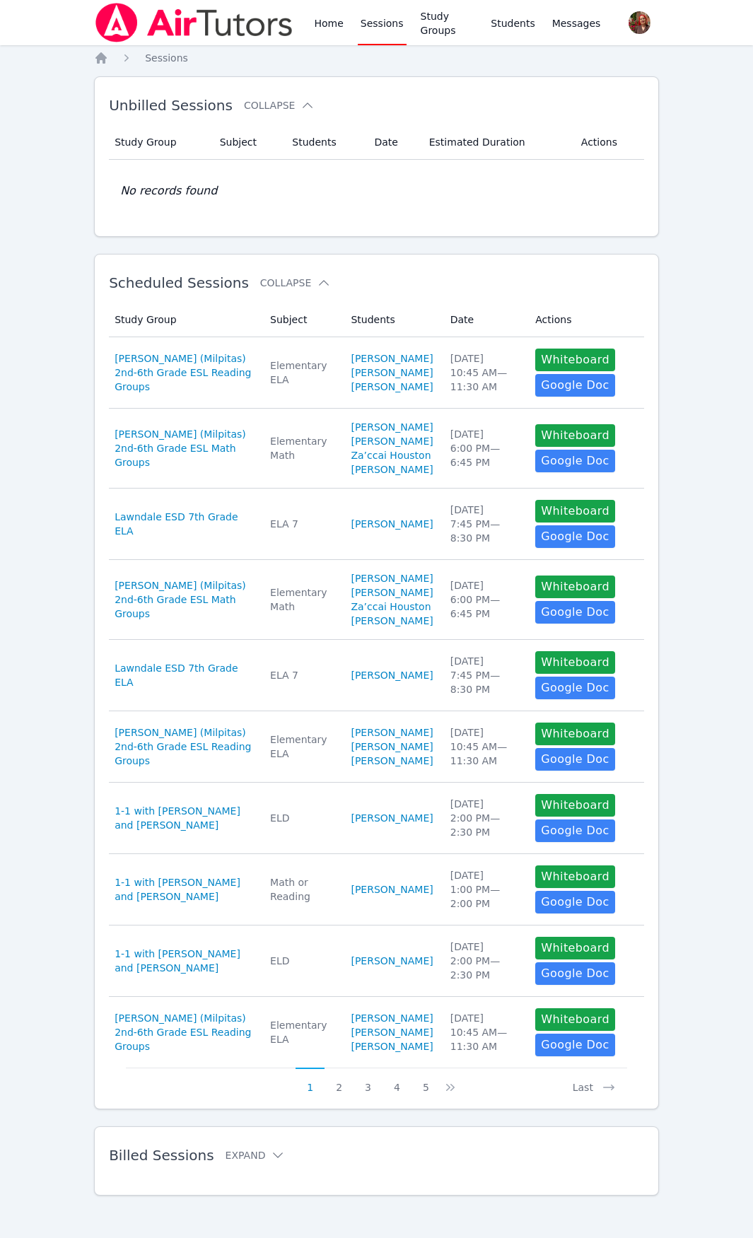
click at [286, 29] on img at bounding box center [194, 23] width 200 height 40
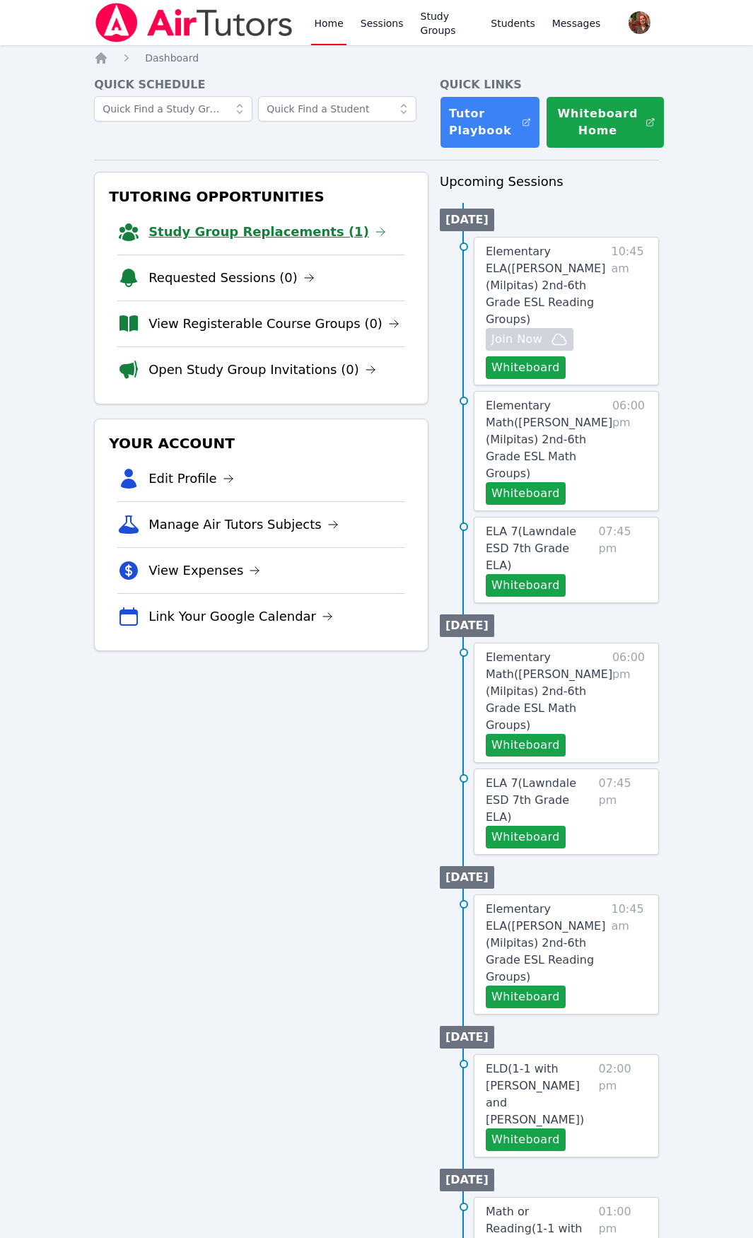
click at [283, 229] on link "Study Group Replacements (1)" at bounding box center [268, 232] width 238 height 20
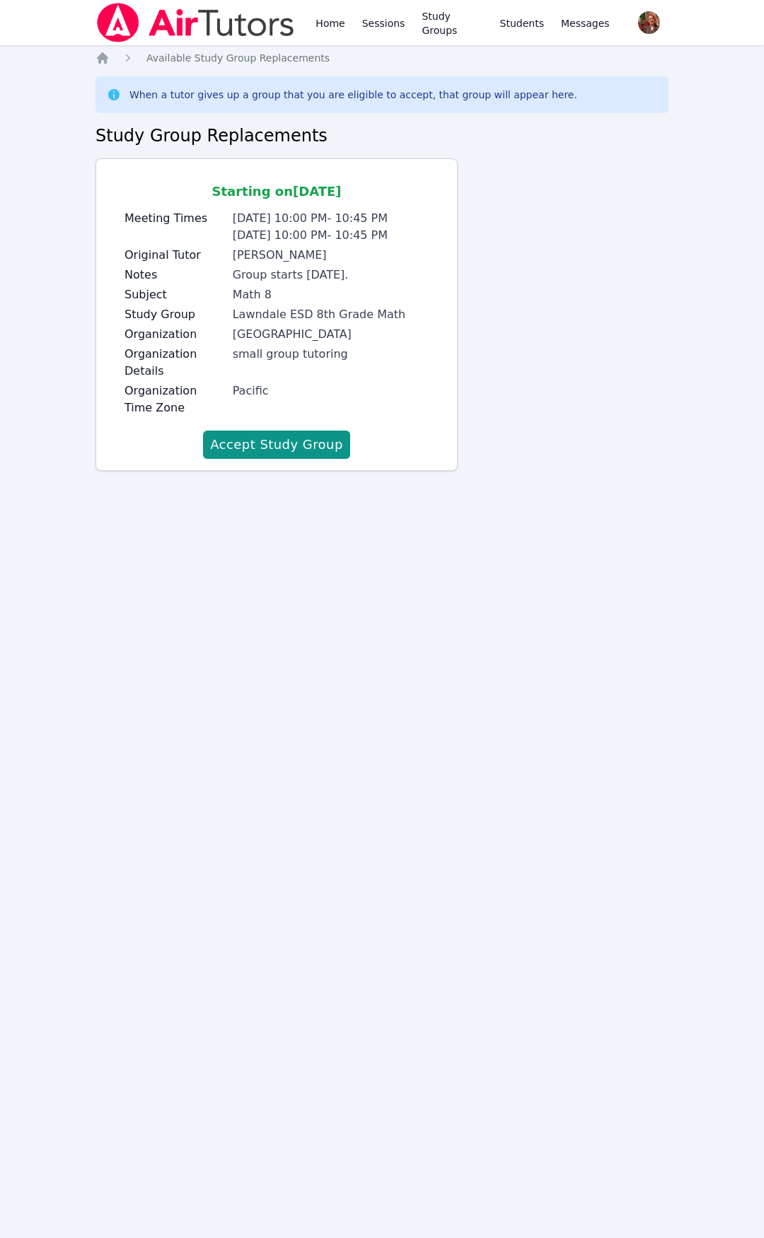
click at [356, 9] on div "Home Sessions Study Groups Students Messages" at bounding box center [462, 22] width 299 height 45
click at [313, 29] on link "Home" at bounding box center [330, 22] width 35 height 45
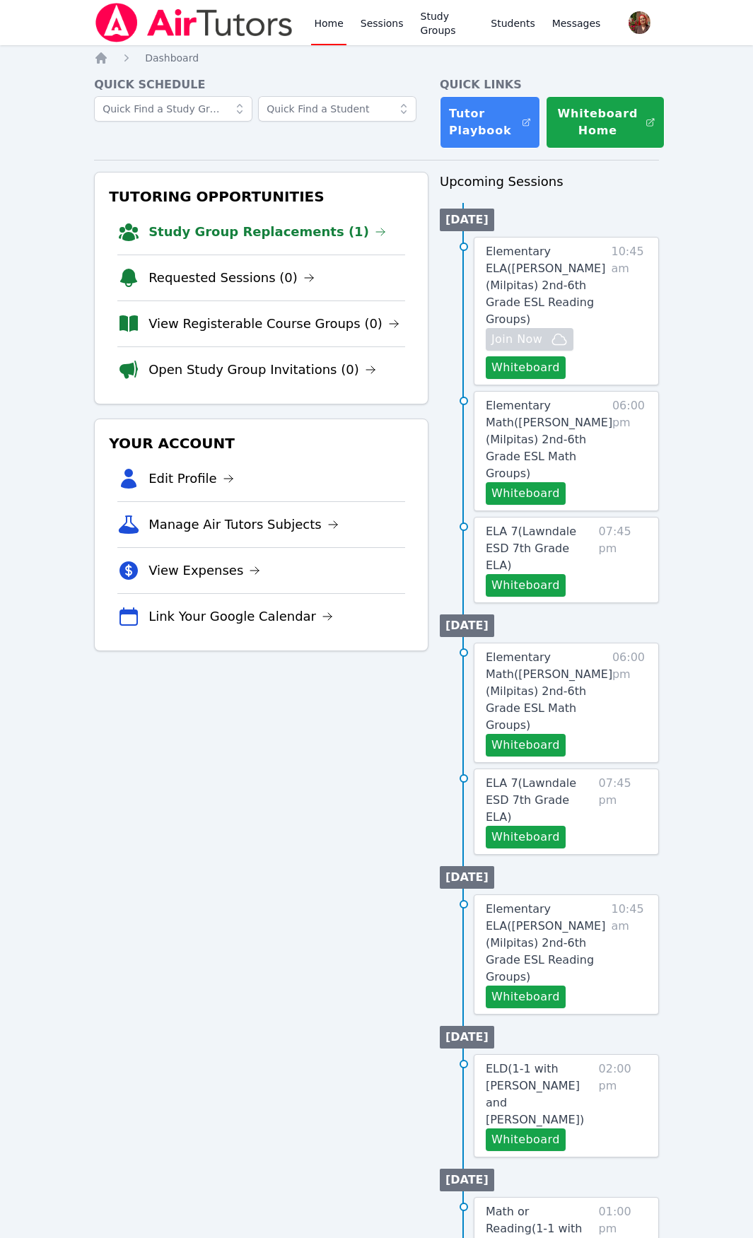
click at [338, 24] on link "Home" at bounding box center [328, 22] width 35 height 45
click at [392, 18] on link "Sessions" at bounding box center [382, 22] width 49 height 45
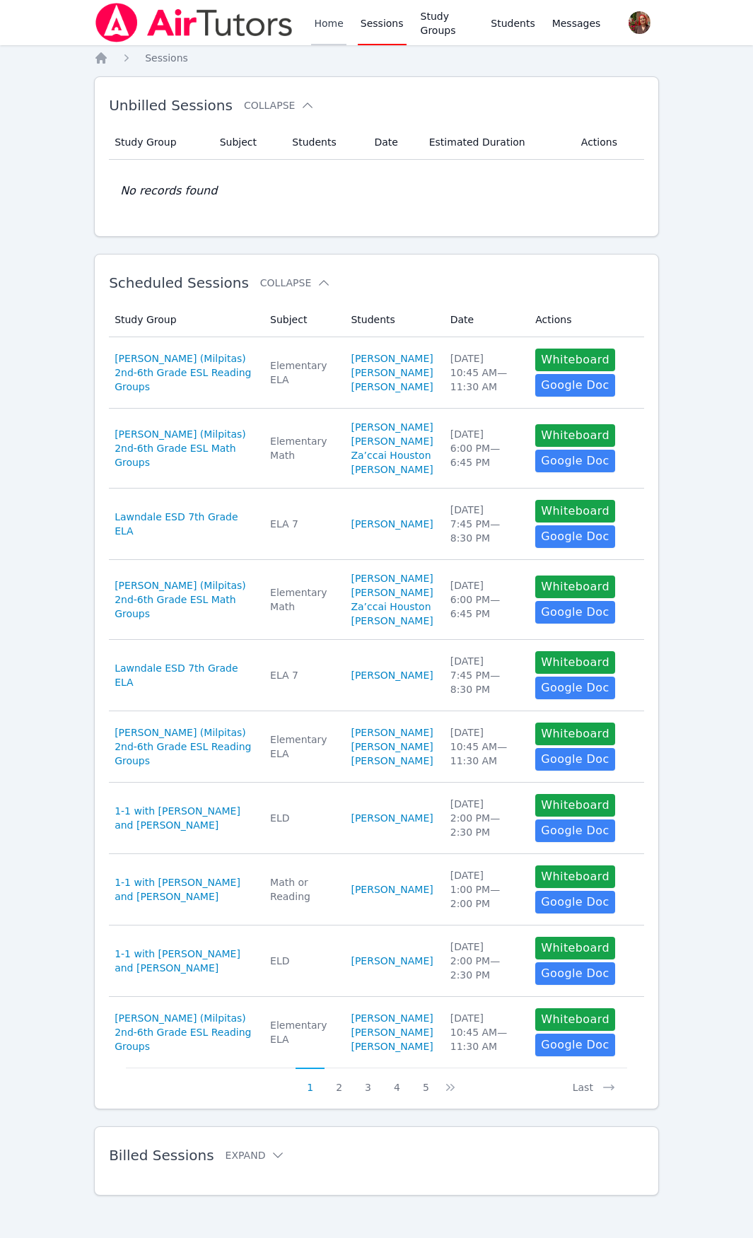
click at [327, 27] on link "Home" at bounding box center [328, 22] width 35 height 45
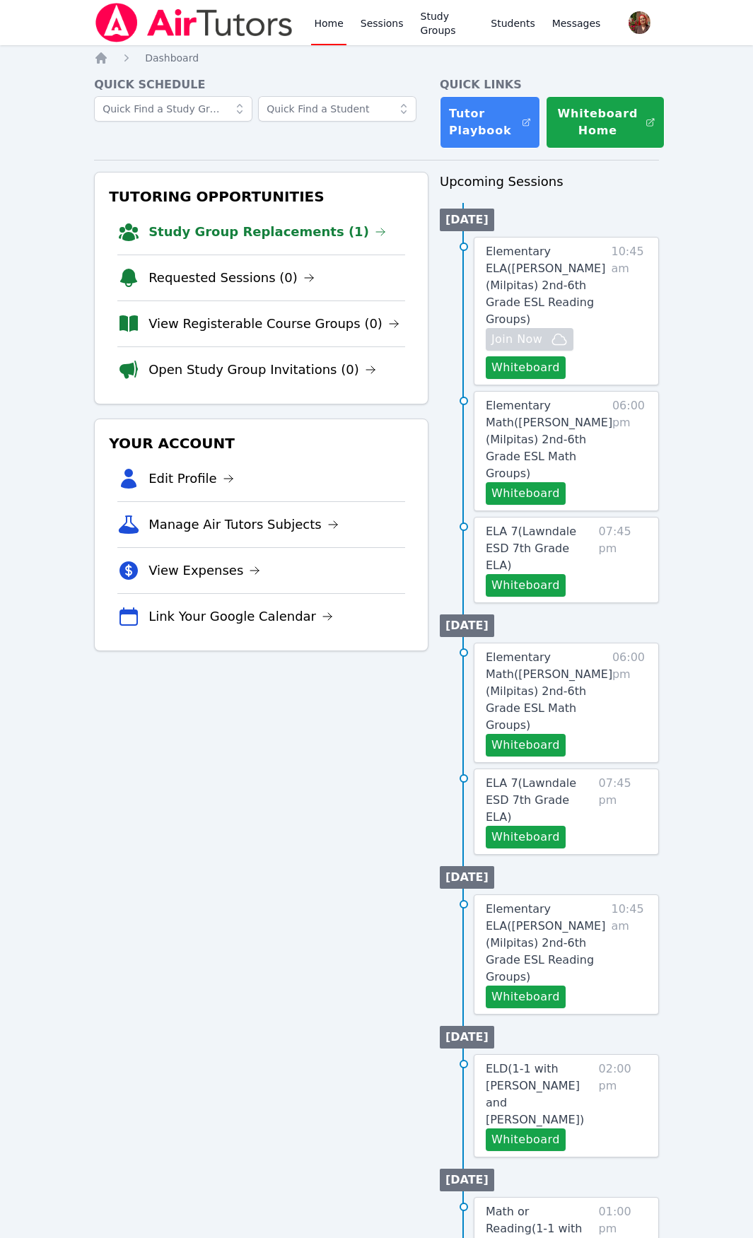
click at [406, 35] on div "Home Sessions Study Groups Students Messages" at bounding box center [457, 22] width 292 height 45
click at [446, 25] on link "Study Groups" at bounding box center [447, 22] width 59 height 45
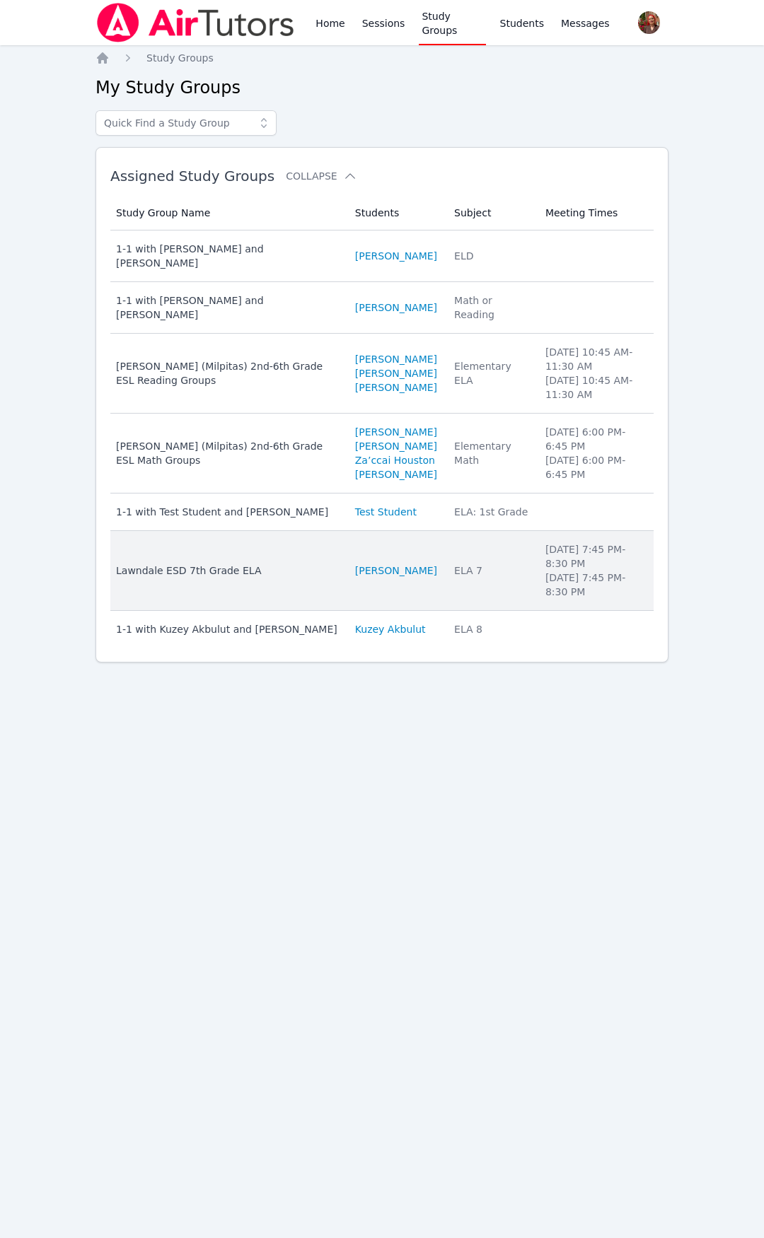
click at [501, 610] on td "Subject ELA 7" at bounding box center [491, 571] width 91 height 80
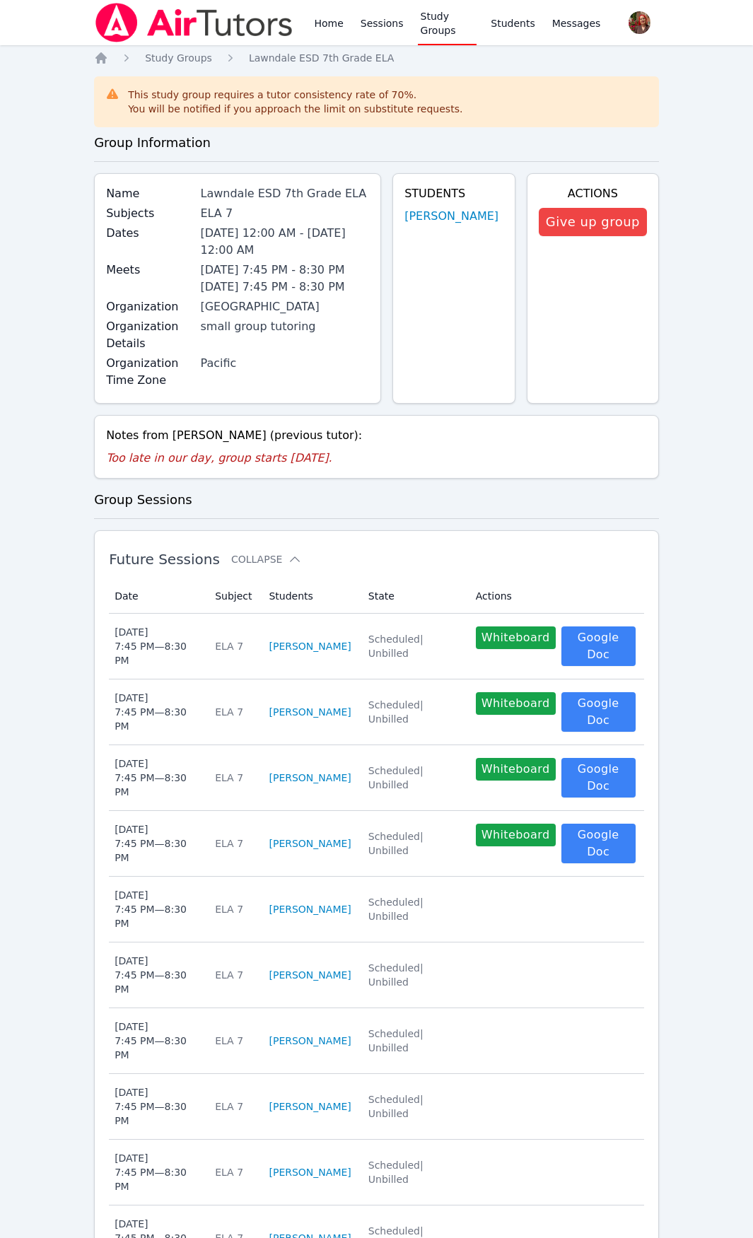
click at [142, 25] on img at bounding box center [194, 23] width 200 height 40
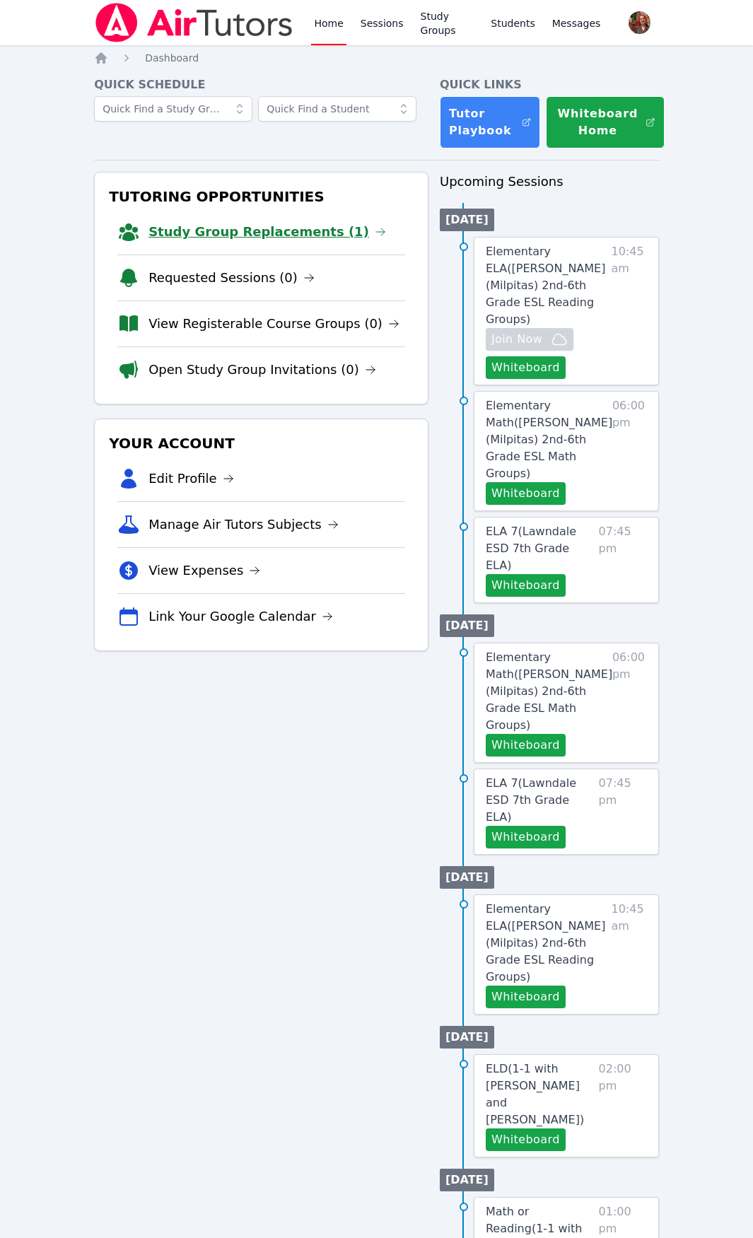
click at [286, 237] on link "Study Group Replacements (1)" at bounding box center [268, 232] width 238 height 20
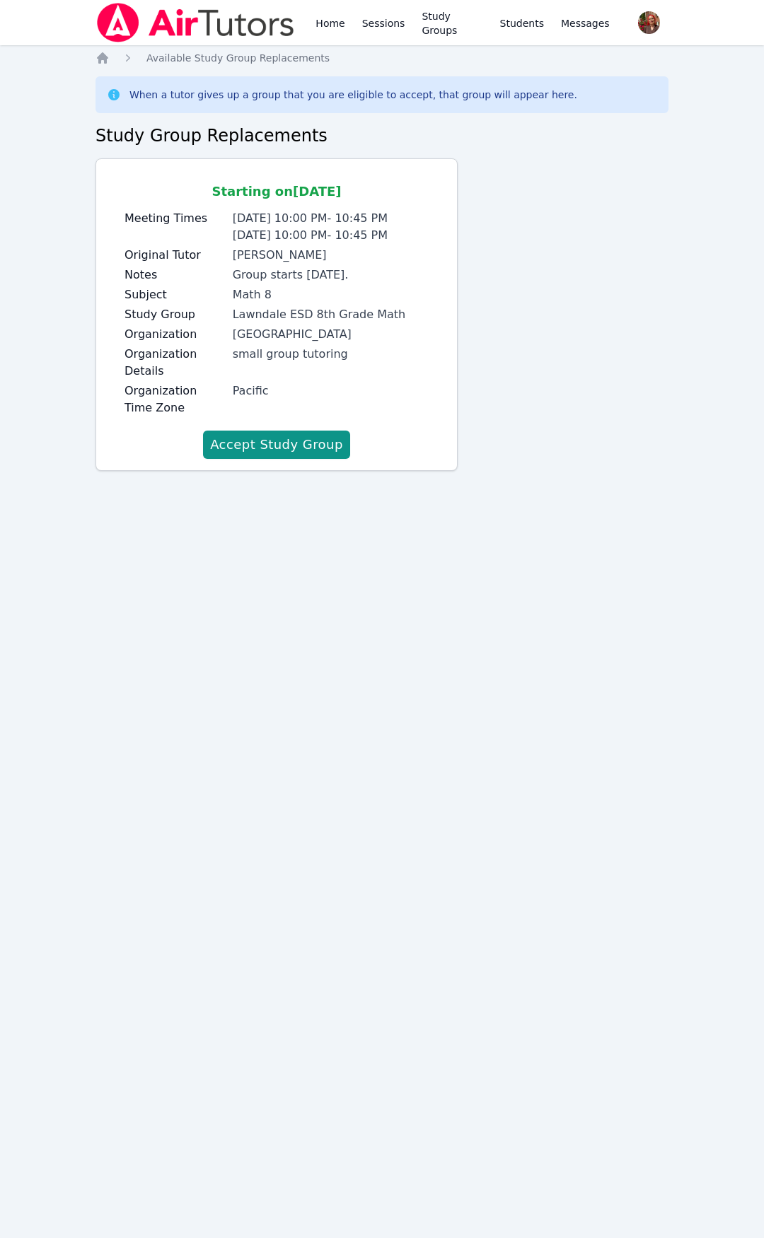
click at [189, 31] on img at bounding box center [195, 23] width 200 height 40
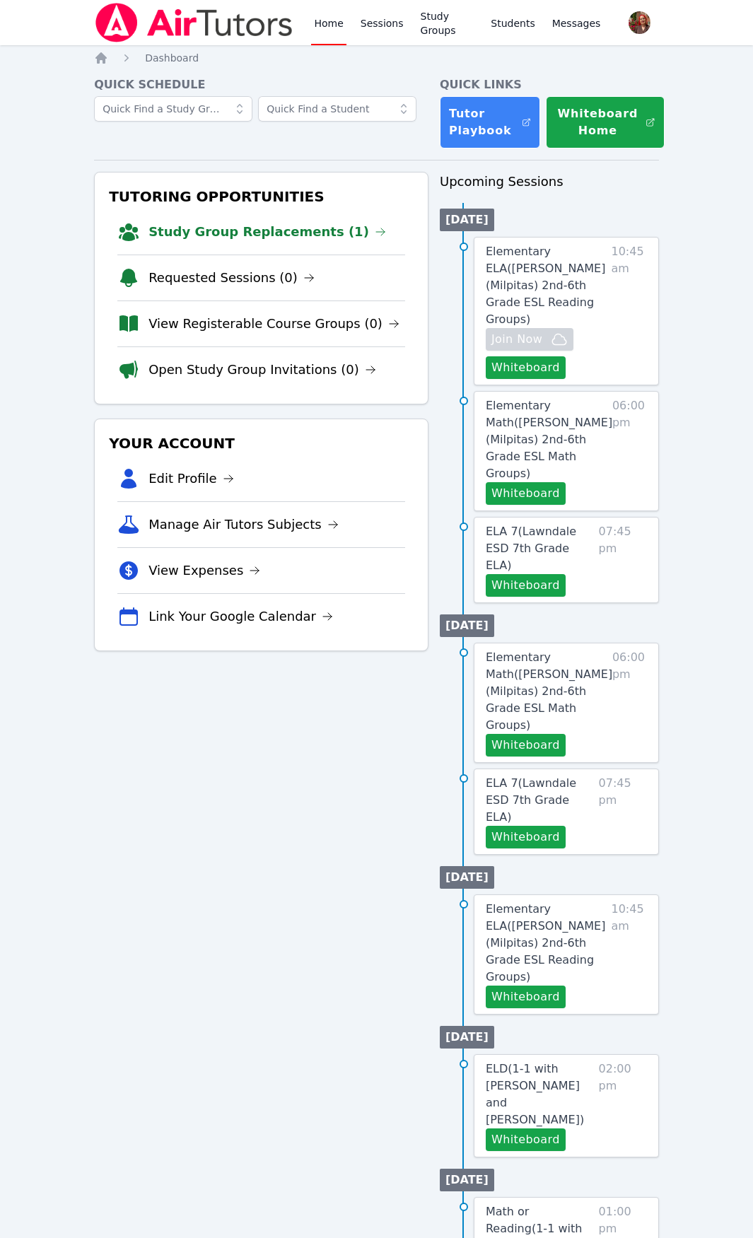
click at [189, 31] on img at bounding box center [194, 23] width 200 height 40
click at [190, 245] on li "Study Group Replacements (1)" at bounding box center [261, 231] width 288 height 45
click at [192, 240] on link "Study Group Replacements (1)" at bounding box center [268, 232] width 238 height 20
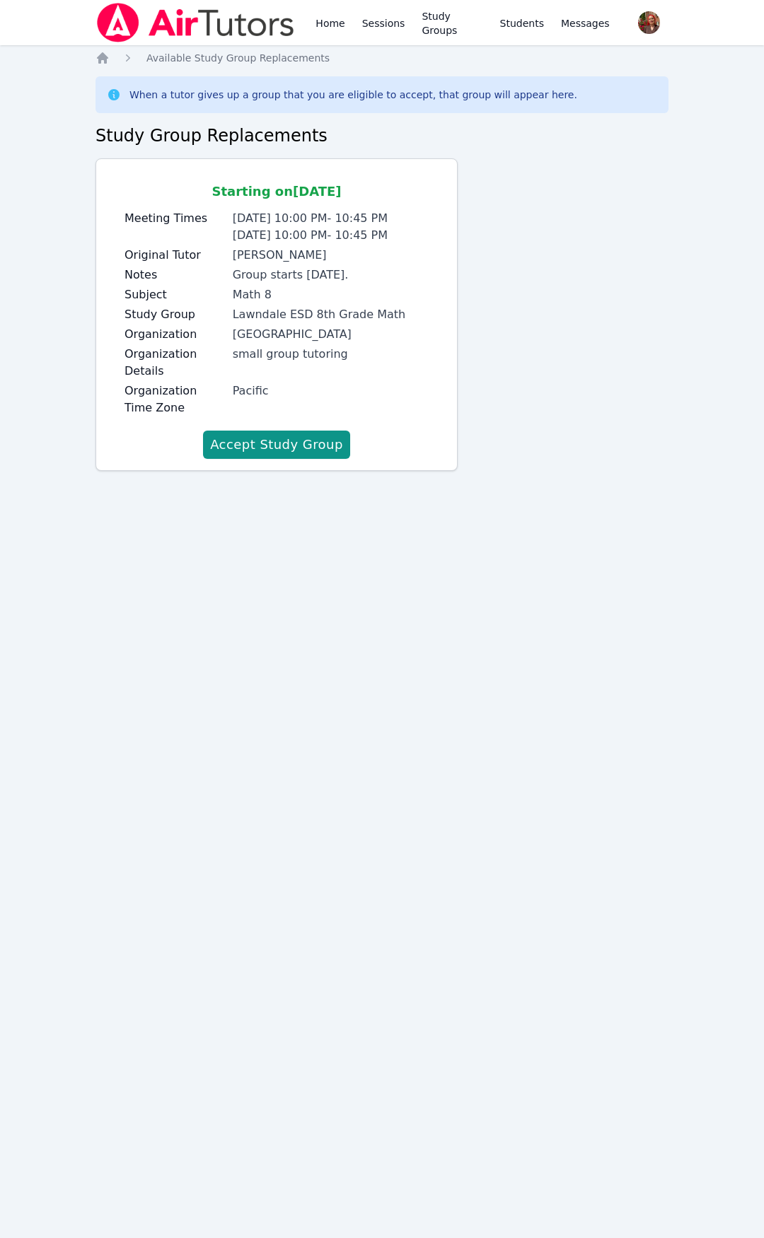
click at [180, 39] on img at bounding box center [195, 23] width 200 height 40
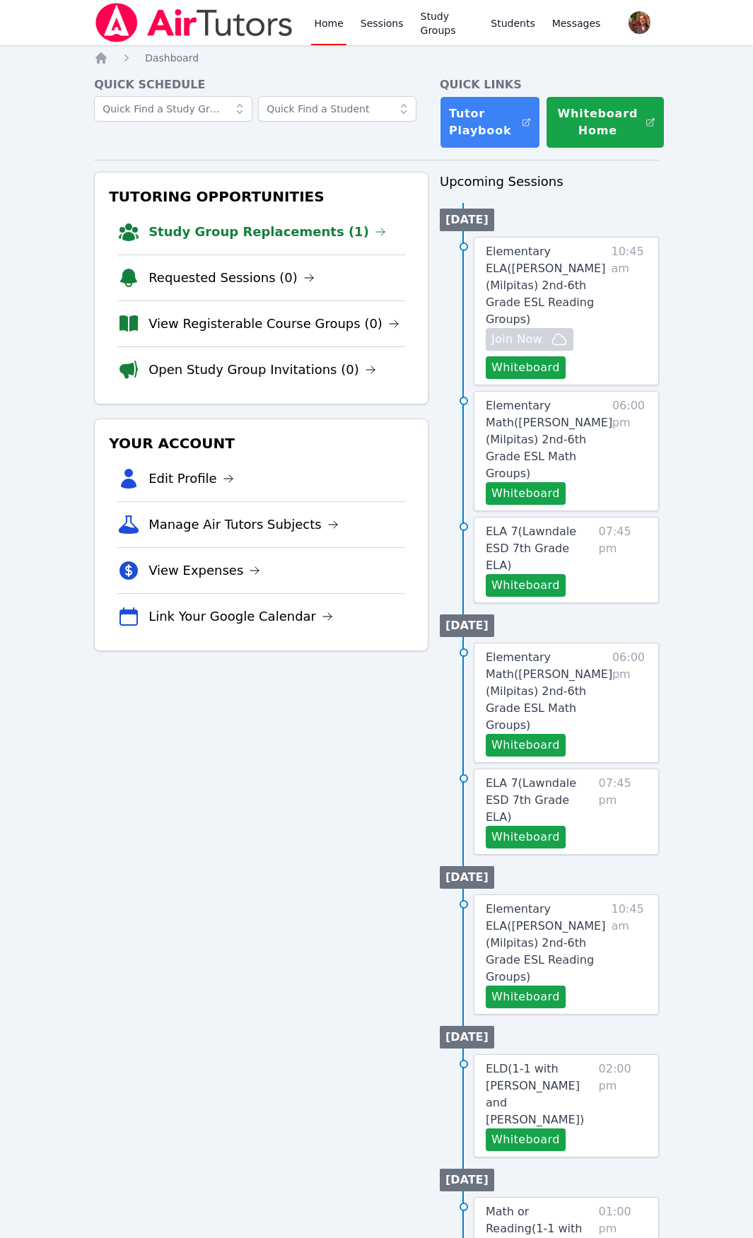
click at [180, 29] on img at bounding box center [194, 23] width 200 height 40
click at [146, 14] on img at bounding box center [194, 23] width 200 height 40
click at [175, 14] on img at bounding box center [194, 23] width 200 height 40
click at [211, 16] on img at bounding box center [194, 23] width 200 height 40
click at [240, 0] on div at bounding box center [194, 22] width 200 height 45
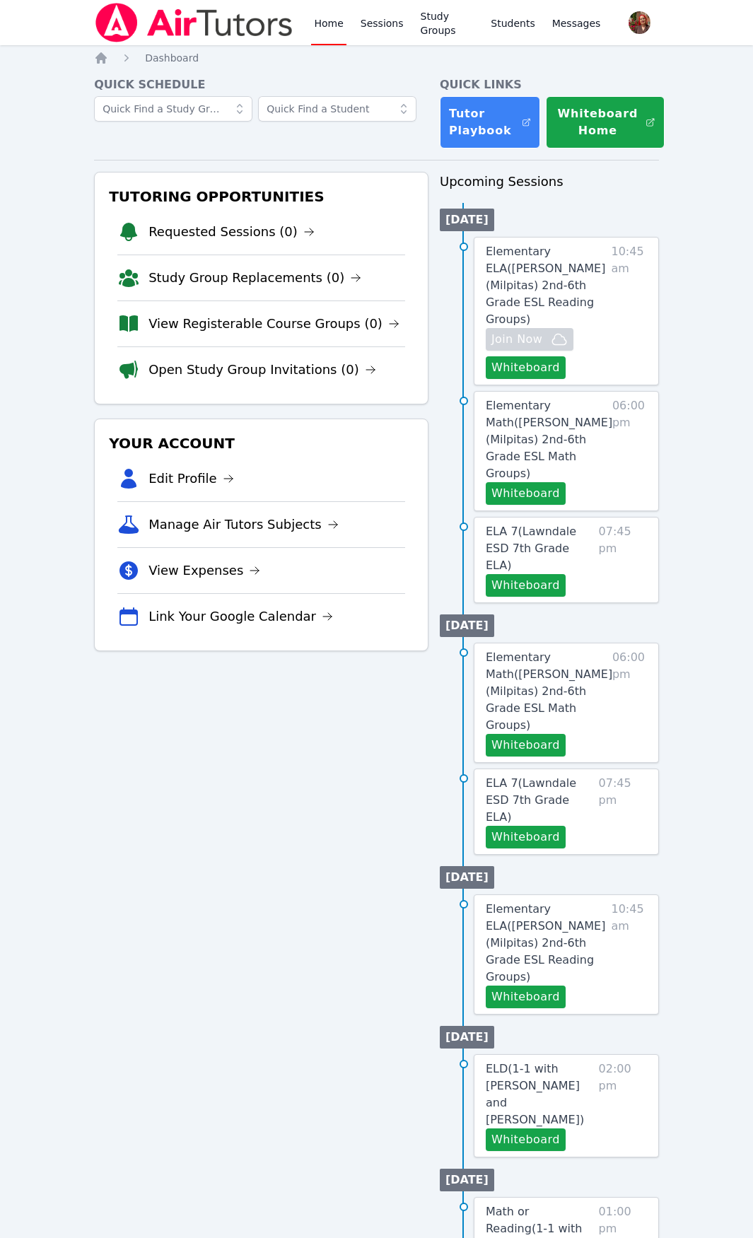
click at [175, 13] on img at bounding box center [194, 23] width 200 height 40
click at [174, 13] on img at bounding box center [194, 23] width 200 height 40
click at [233, 12] on img at bounding box center [194, 23] width 200 height 40
click at [192, 25] on img at bounding box center [194, 23] width 200 height 40
click at [138, 16] on img at bounding box center [194, 23] width 200 height 40
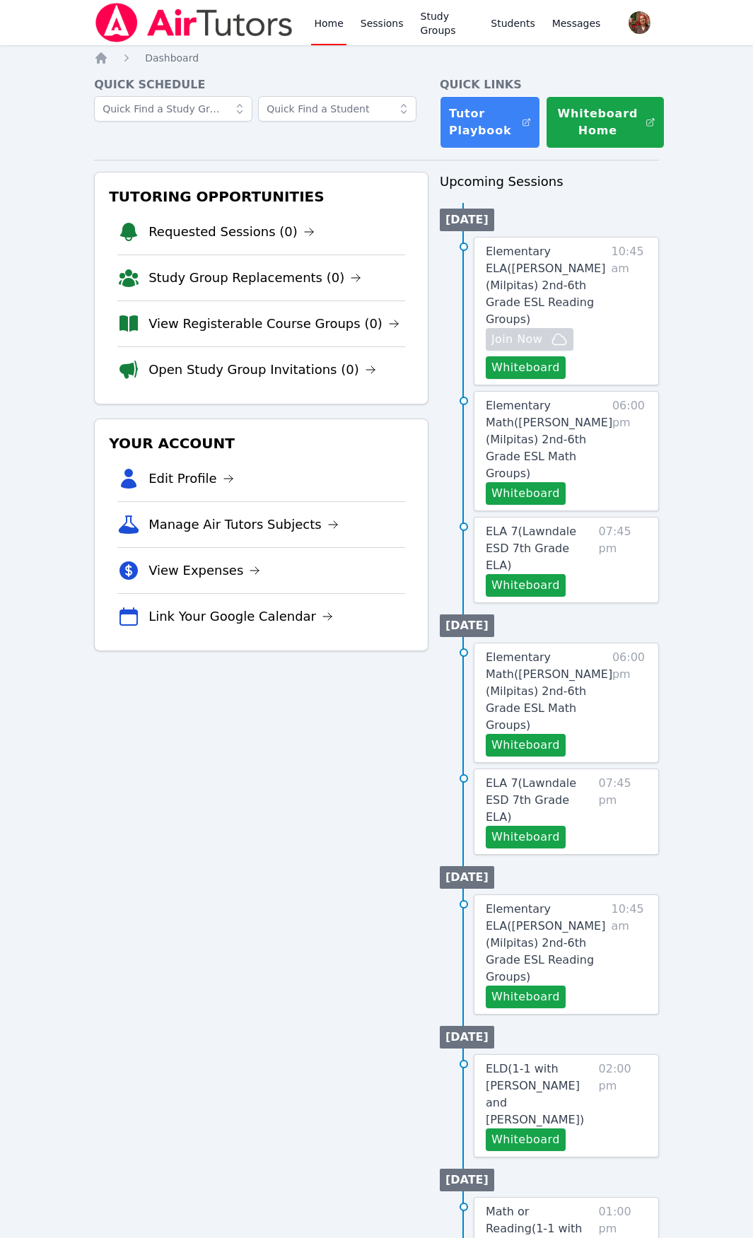
click at [186, 19] on img at bounding box center [194, 23] width 200 height 40
click at [187, 19] on img at bounding box center [194, 23] width 200 height 40
click at [177, 18] on img at bounding box center [194, 23] width 200 height 40
click at [141, 22] on img at bounding box center [194, 23] width 200 height 40
click at [187, 28] on img at bounding box center [194, 23] width 200 height 40
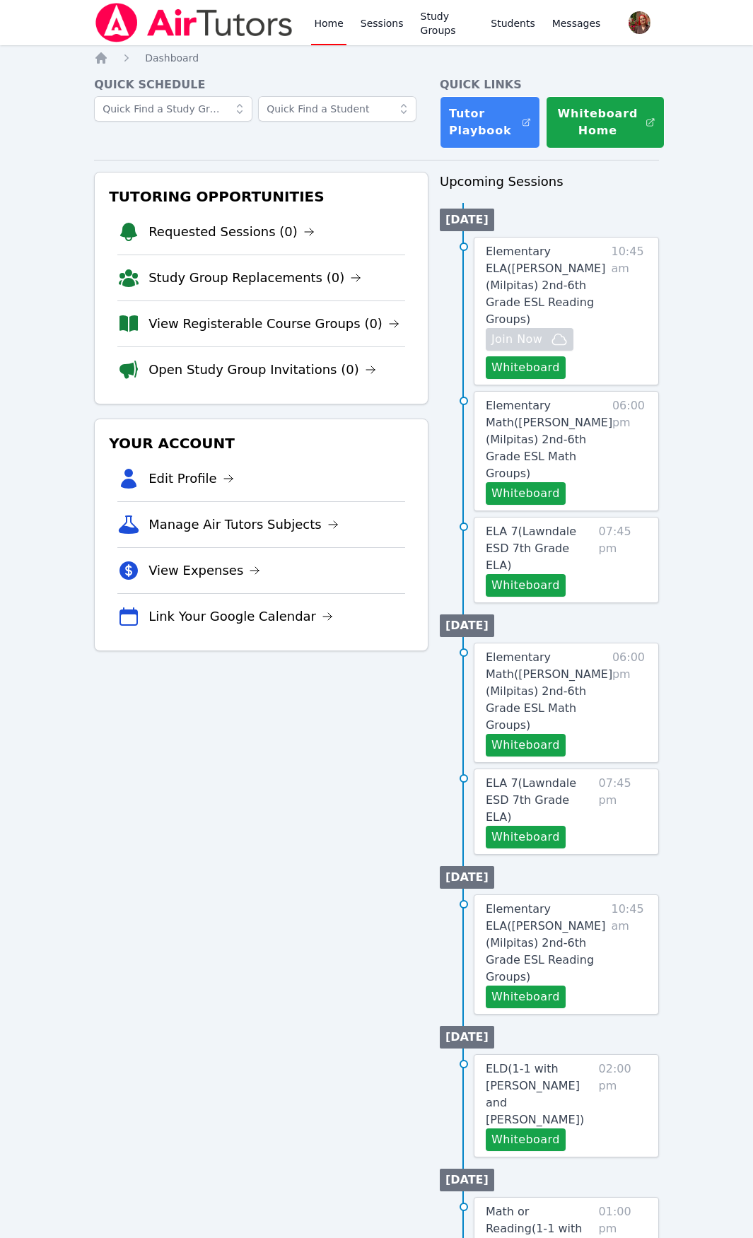
click at [175, 28] on img at bounding box center [194, 23] width 200 height 40
click at [211, 40] on img at bounding box center [194, 23] width 200 height 40
click at [213, 13] on img at bounding box center [194, 23] width 200 height 40
click at [245, 17] on img at bounding box center [194, 23] width 200 height 40
click at [204, 23] on img at bounding box center [194, 23] width 200 height 40
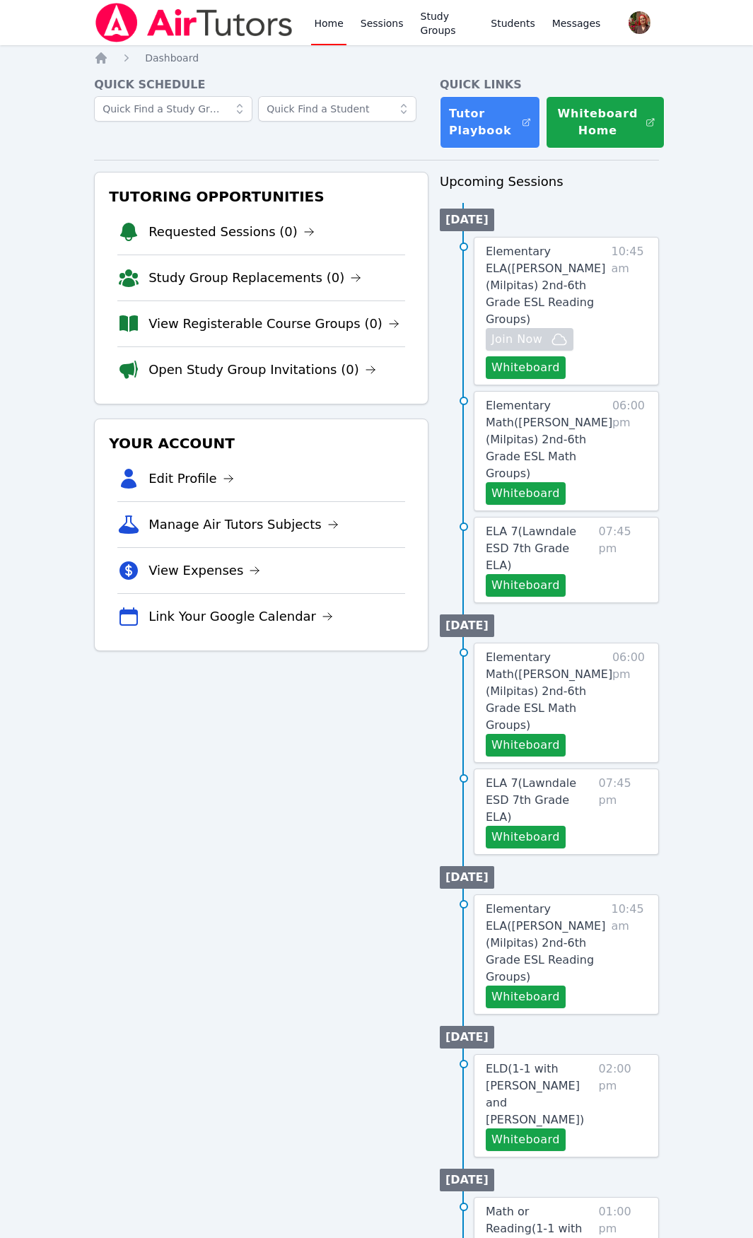
click at [107, 12] on img at bounding box center [194, 23] width 200 height 40
click at [151, 23] on img at bounding box center [194, 23] width 200 height 40
click at [150, 26] on img at bounding box center [194, 23] width 200 height 40
click at [151, 27] on img at bounding box center [194, 23] width 200 height 40
click at [2, 512] on div "Home Sessions Study Groups Students Messages Open user menu Hafsa Rodriguez Ope…" at bounding box center [376, 810] width 753 height 1620
